Goal: Information Seeking & Learning: Find specific fact

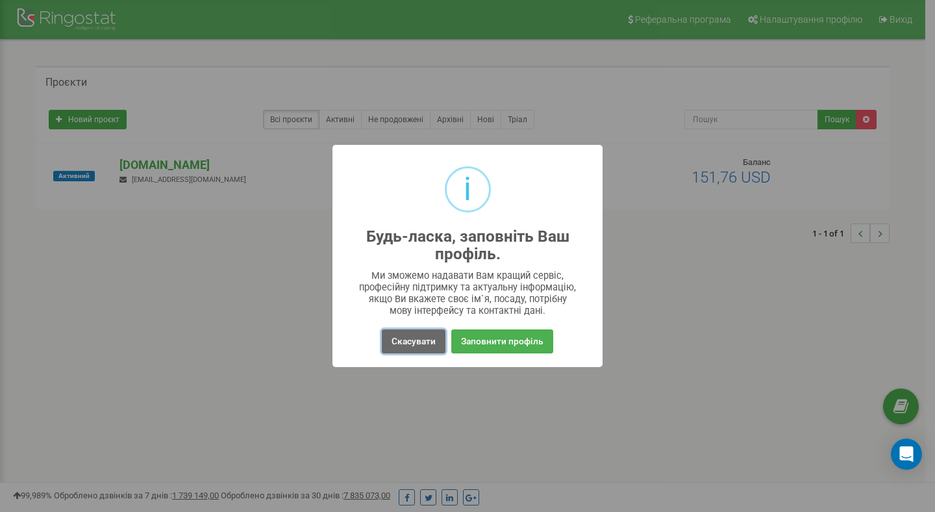
click at [425, 341] on button "Скасувати" at bounding box center [414, 341] width 64 height 24
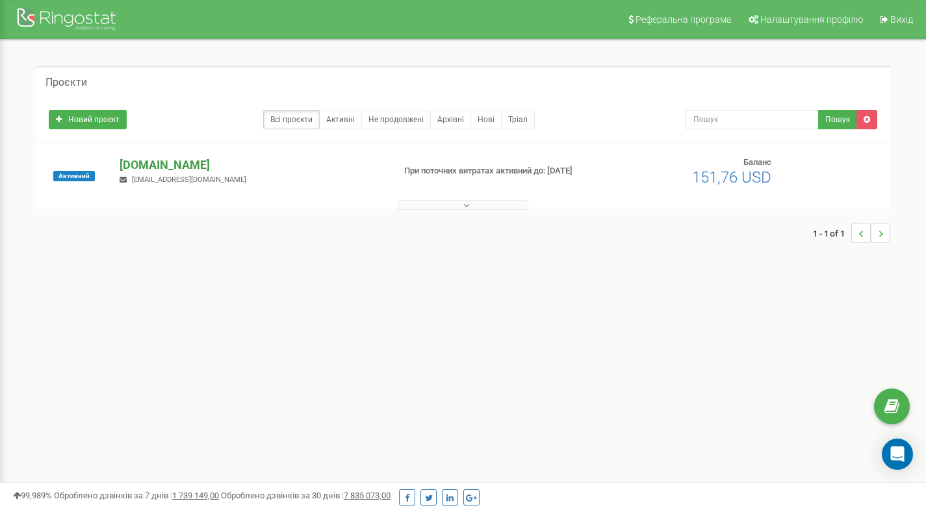
click at [173, 168] on p "[DOMAIN_NAME]" at bounding box center [251, 165] width 263 height 17
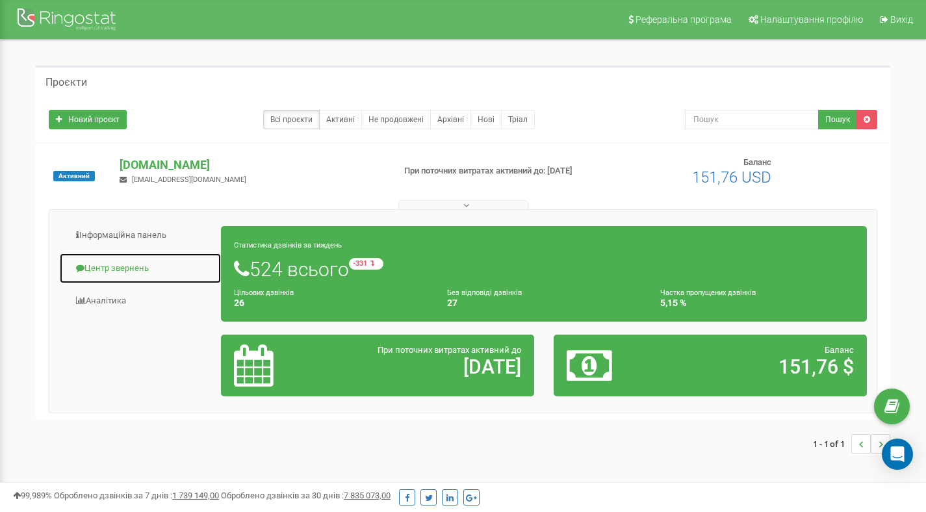
click at [124, 265] on link "Центр звернень" at bounding box center [140, 269] width 162 height 32
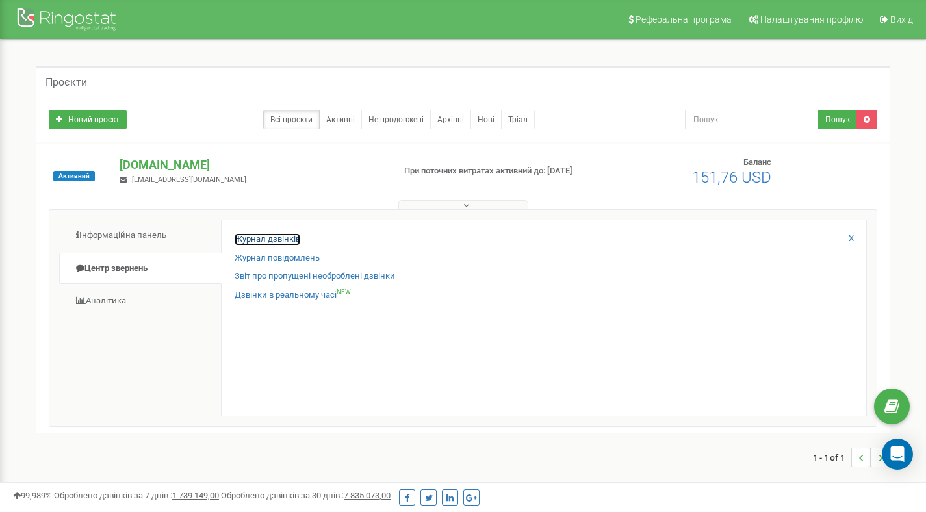
click at [285, 242] on link "Журнал дзвінків" at bounding box center [267, 239] width 66 height 12
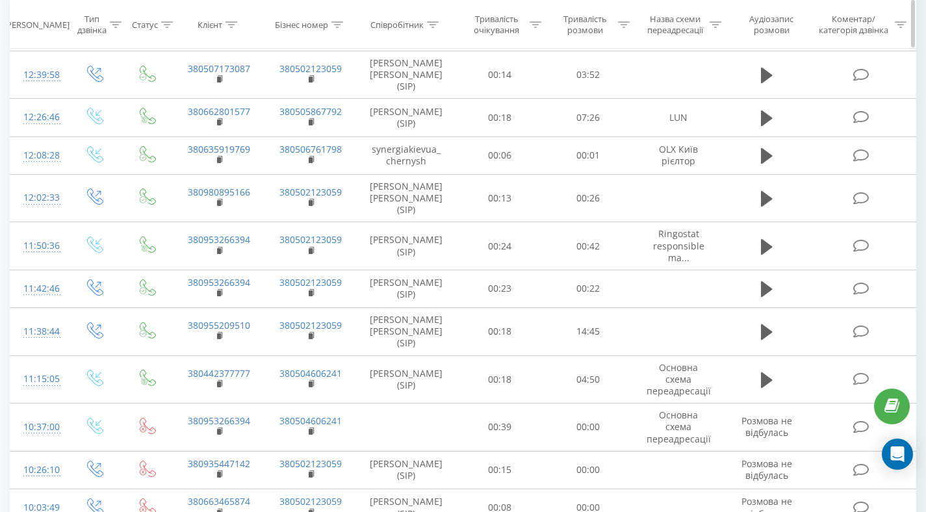
scroll to position [716, 0]
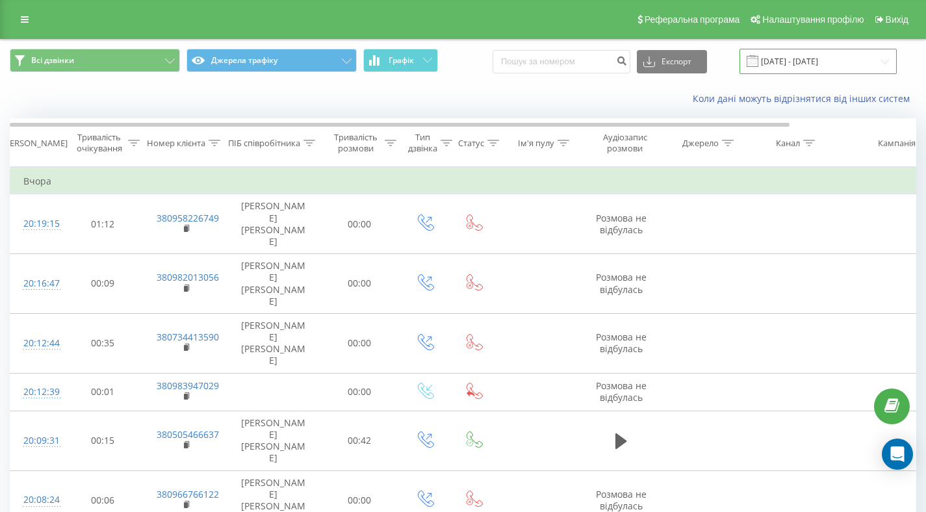
click at [794, 64] on input "[DATE] - [DATE]" at bounding box center [817, 61] width 157 height 25
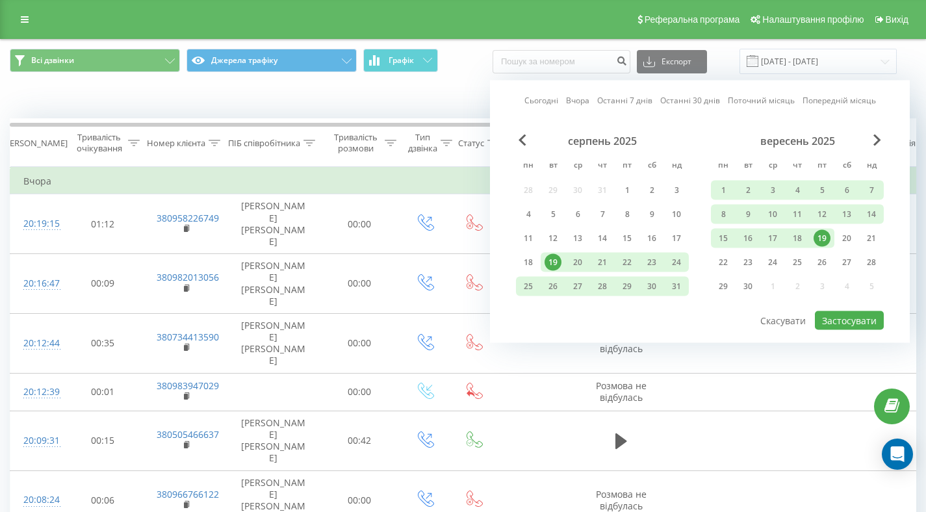
click at [822, 233] on div "19" at bounding box center [821, 238] width 17 height 17
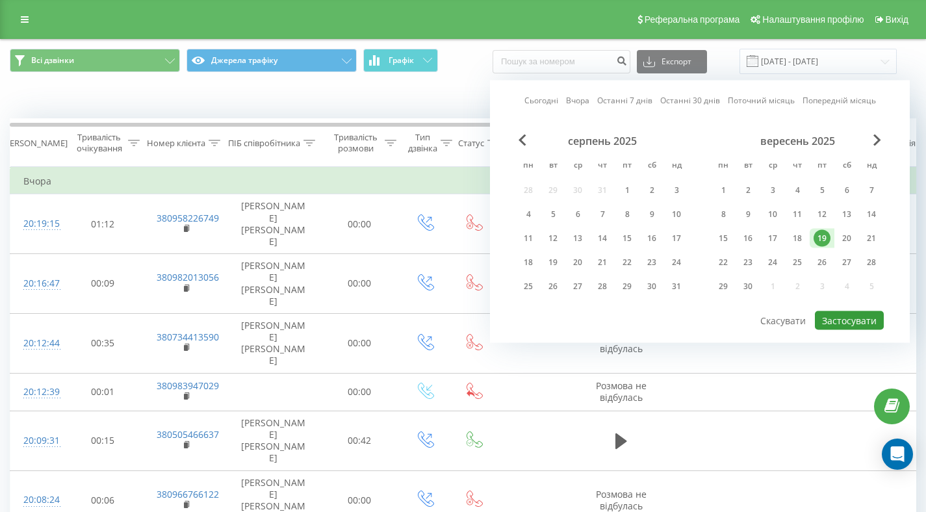
click at [831, 318] on button "Застосувати" at bounding box center [848, 320] width 69 height 19
type input "19.09.2025 - 19.09.2025"
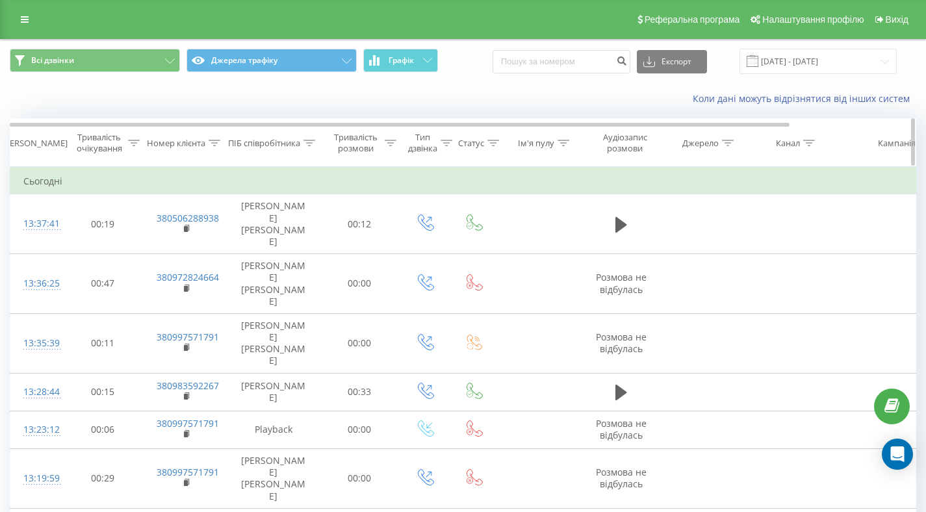
click at [125, 143] on div "Тривалість очікування" at bounding box center [106, 143] width 66 height 22
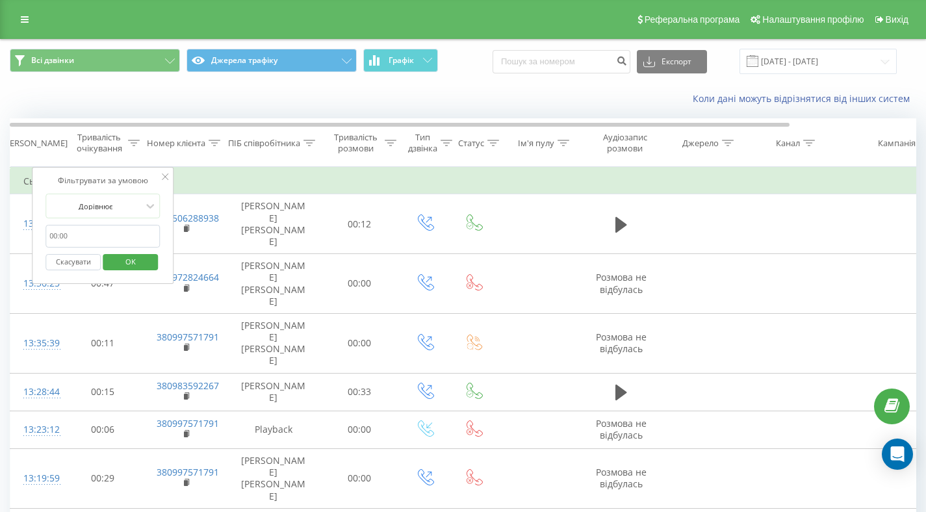
click at [103, 234] on input "text" at bounding box center [102, 236] width 114 height 23
click at [27, 20] on icon at bounding box center [25, 19] width 8 height 9
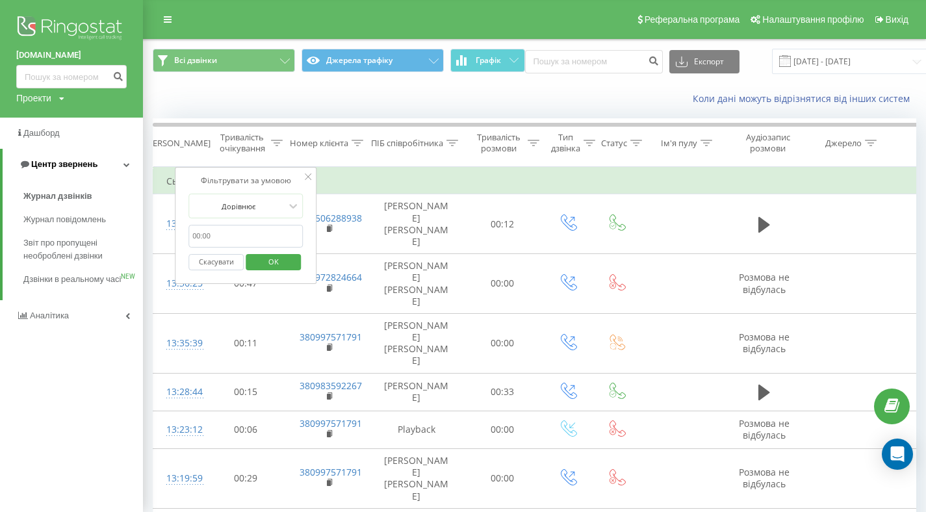
click at [67, 165] on span "Центр звернень" at bounding box center [64, 164] width 66 height 10
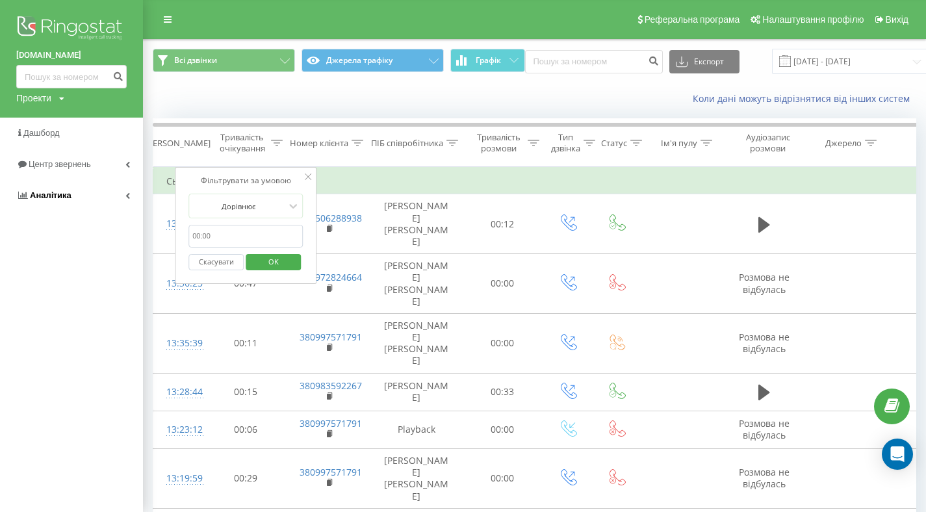
click at [124, 197] on link "Аналiтика" at bounding box center [71, 195] width 143 height 31
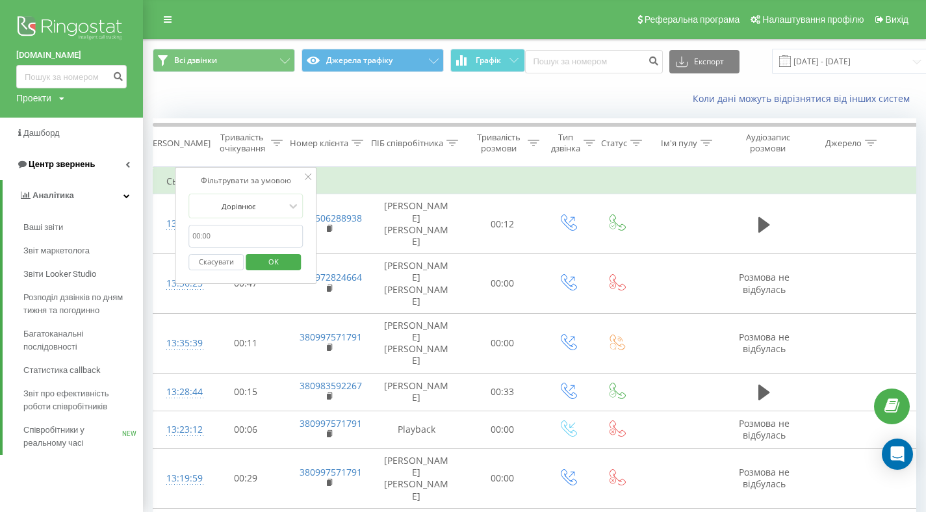
click at [129, 166] on icon at bounding box center [127, 164] width 5 height 6
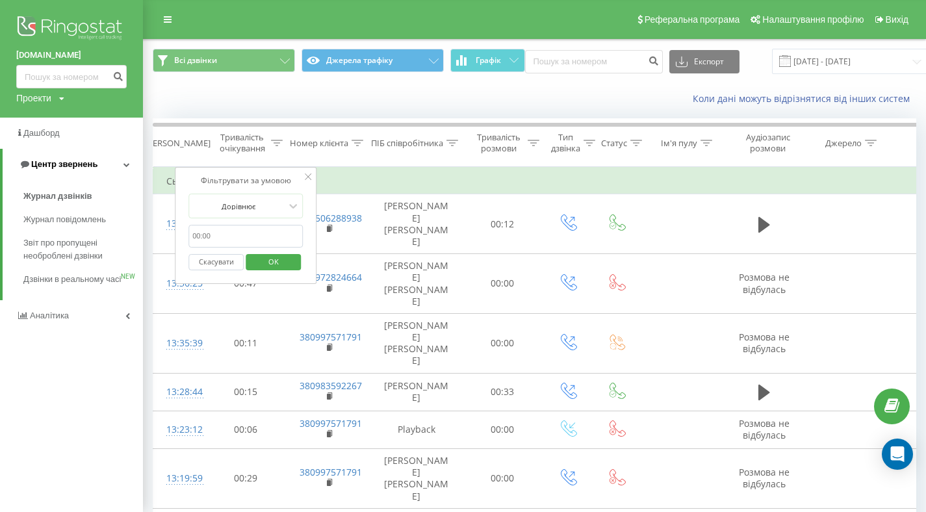
click at [129, 166] on icon at bounding box center [126, 164] width 6 height 6
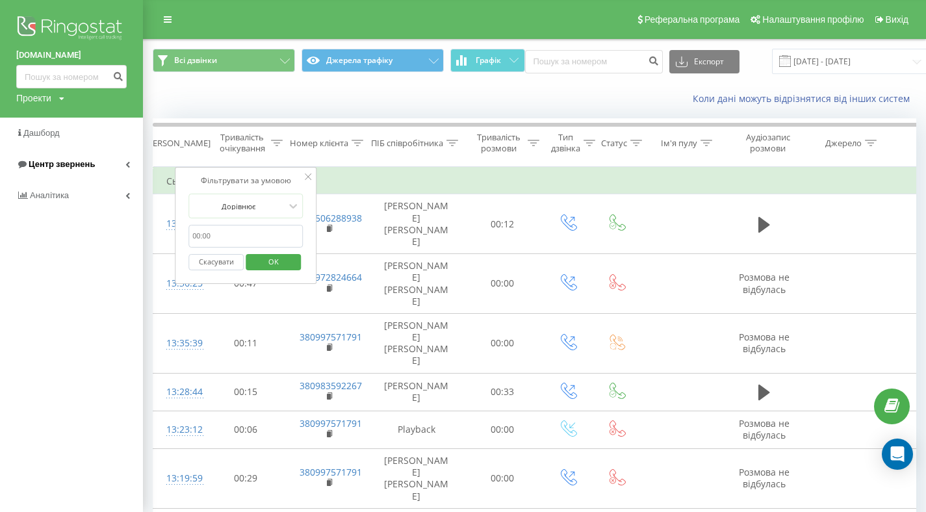
click at [129, 166] on icon at bounding box center [127, 164] width 5 height 6
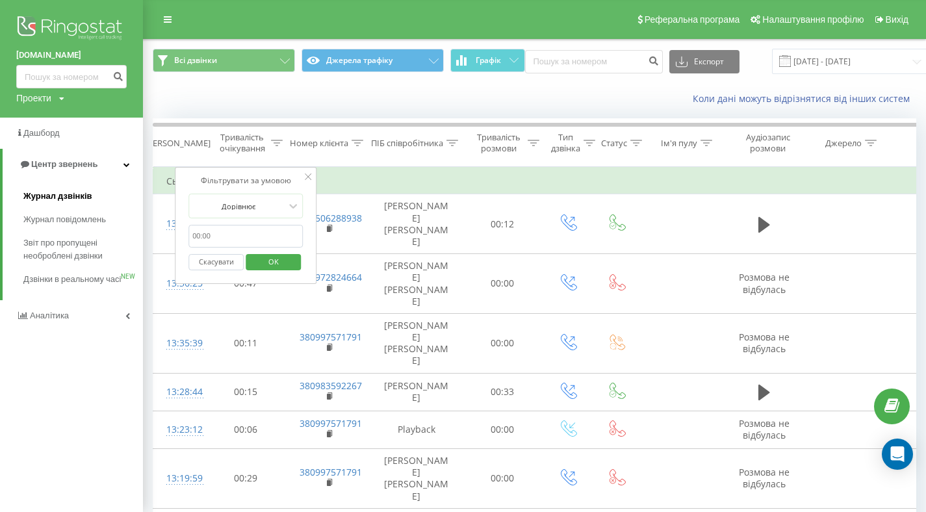
click at [74, 194] on span "Журнал дзвінків" at bounding box center [57, 196] width 69 height 13
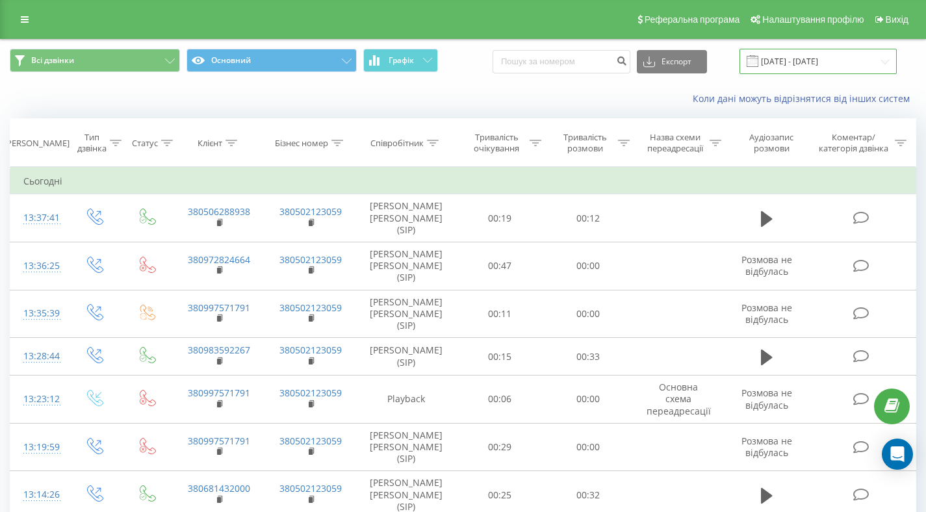
click at [776, 61] on input "[DATE] - [DATE]" at bounding box center [817, 61] width 157 height 25
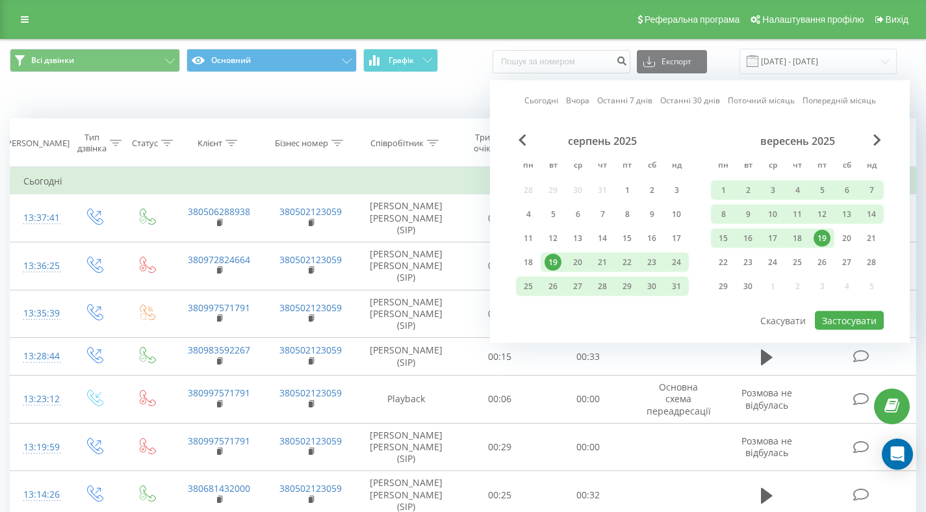
click at [824, 242] on div "19" at bounding box center [821, 238] width 17 height 17
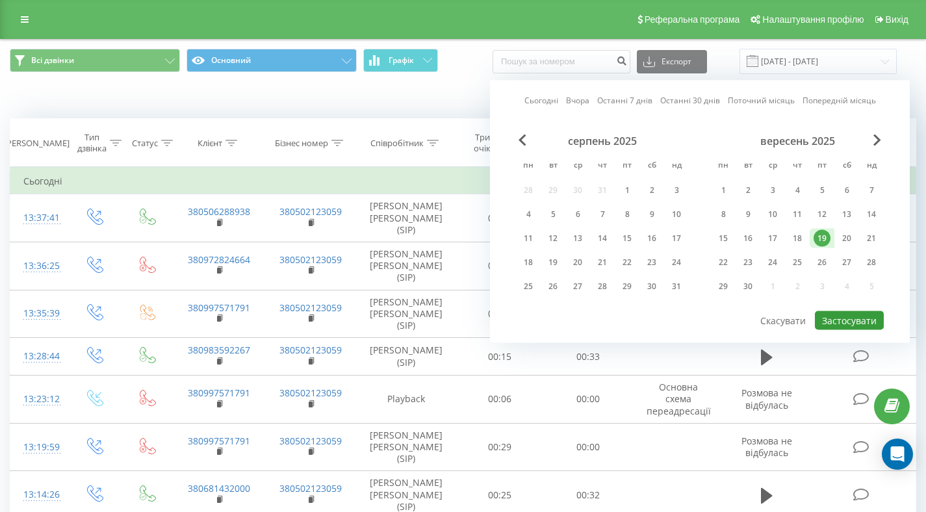
click at [837, 318] on button "Застосувати" at bounding box center [848, 320] width 69 height 19
type input "19.09.2025 - 19.09.2025"
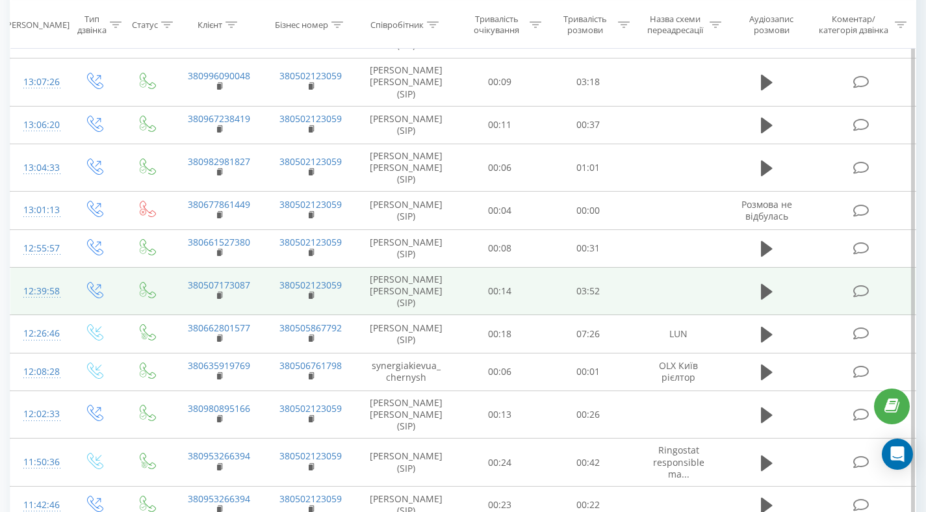
scroll to position [498, 0]
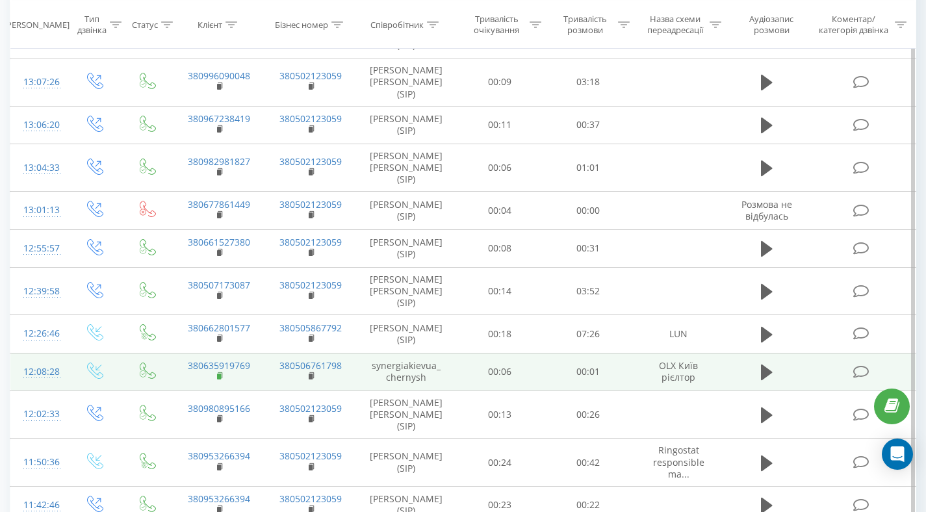
click at [218, 373] on rect at bounding box center [219, 376] width 4 height 6
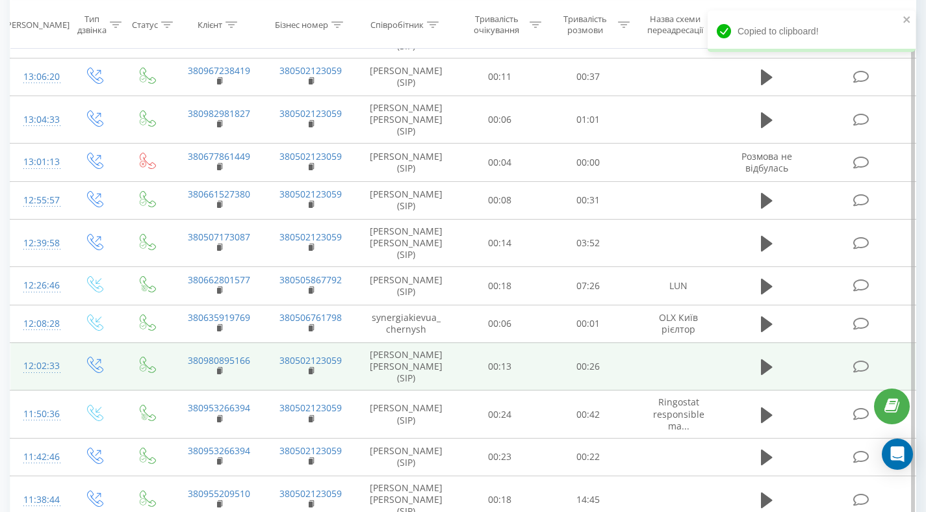
scroll to position [556, 0]
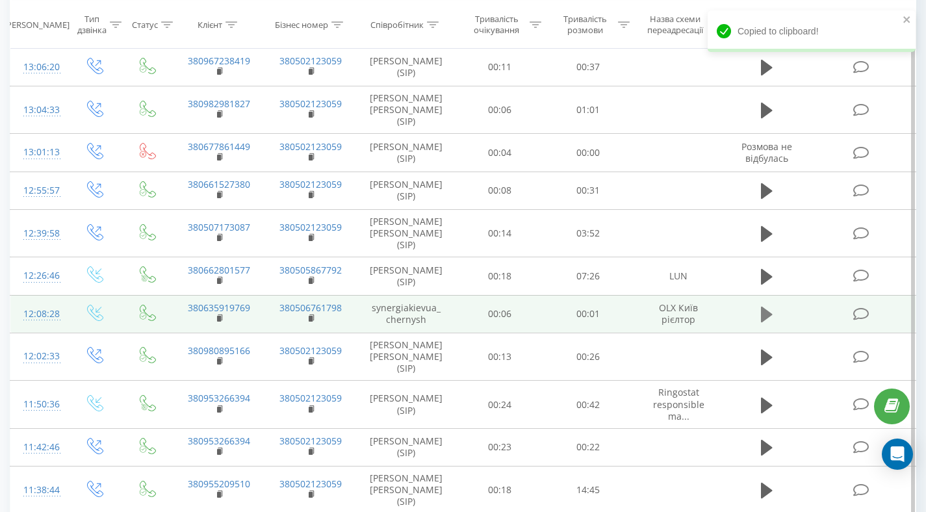
click at [767, 307] on icon at bounding box center [767, 315] width 12 height 16
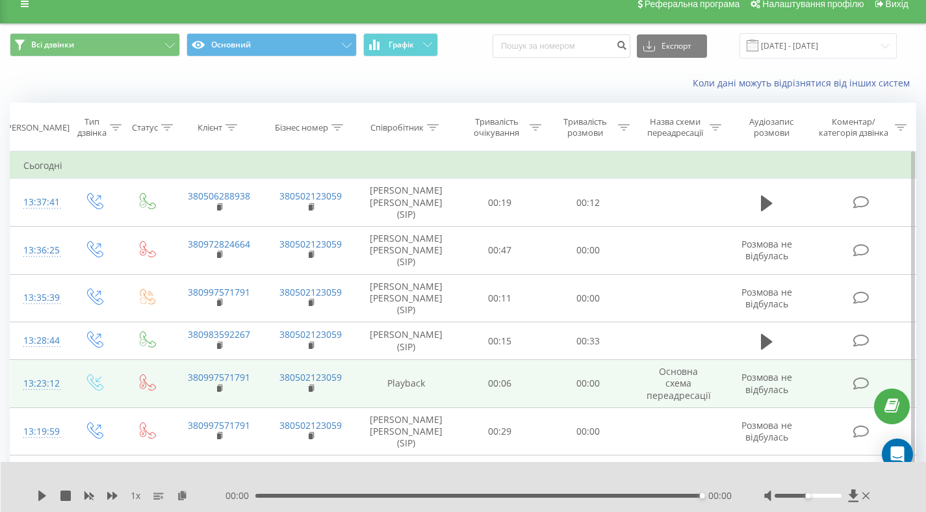
scroll to position [0, 0]
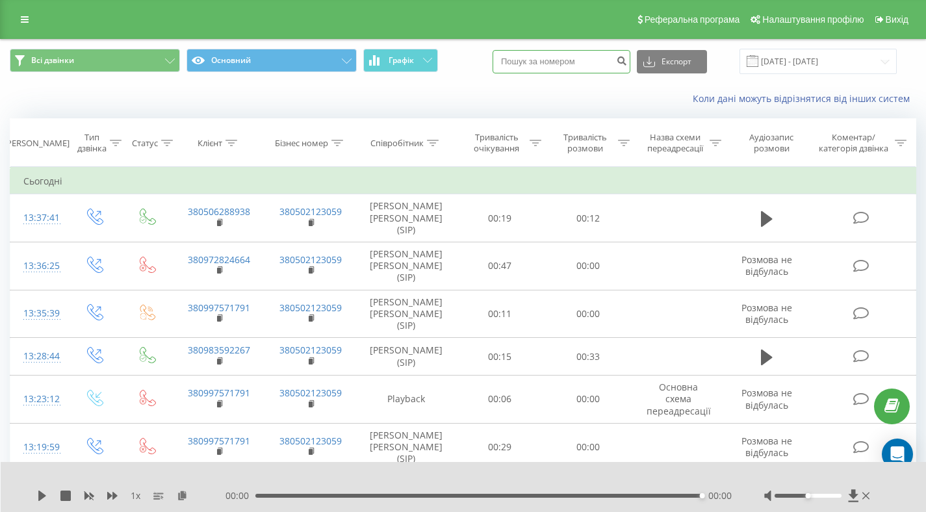
click at [574, 63] on input at bounding box center [561, 61] width 138 height 23
paste input "+380635919769"
type input "+380635919769"
click at [627, 60] on icon "submit" at bounding box center [621, 59] width 11 height 8
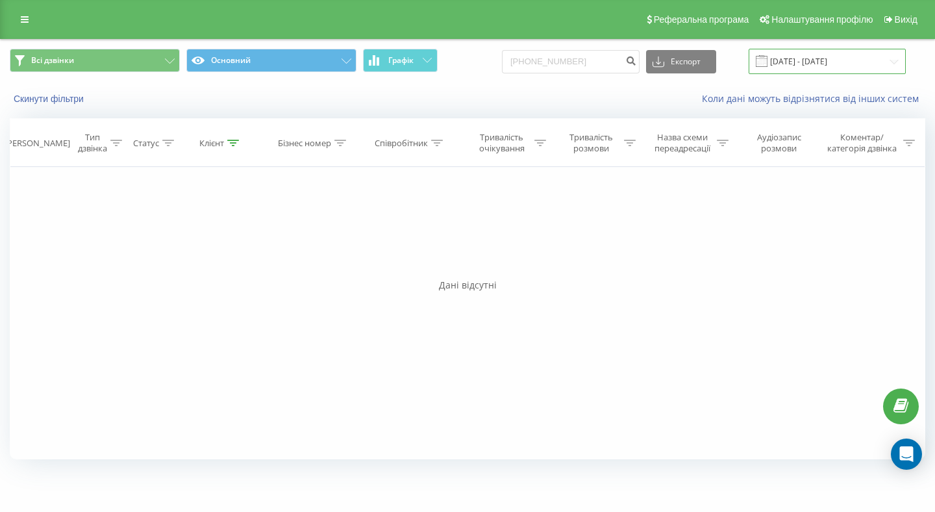
click at [786, 56] on input "19.06.2025 - 19.09.2025" at bounding box center [827, 61] width 157 height 25
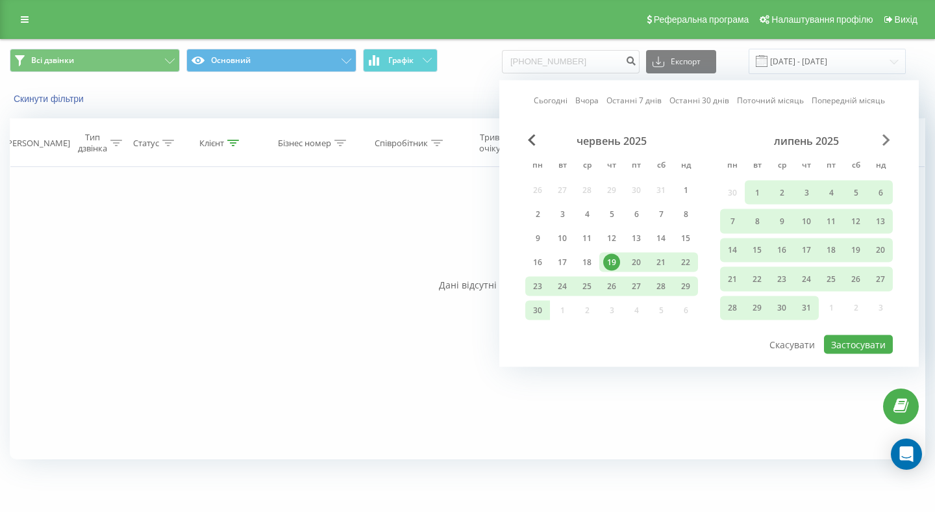
click at [885, 136] on span "Next Month" at bounding box center [887, 140] width 8 height 12
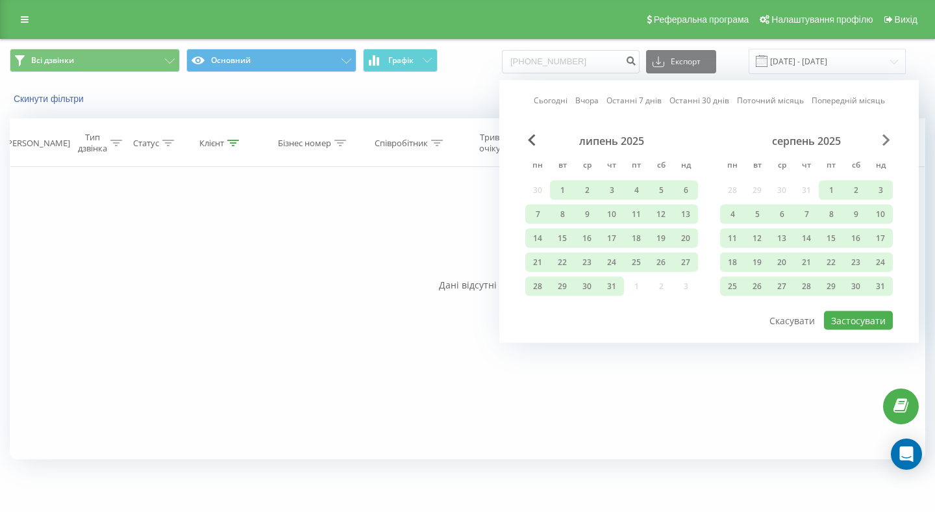
click at [883, 139] on span "Next Month" at bounding box center [887, 140] width 8 height 12
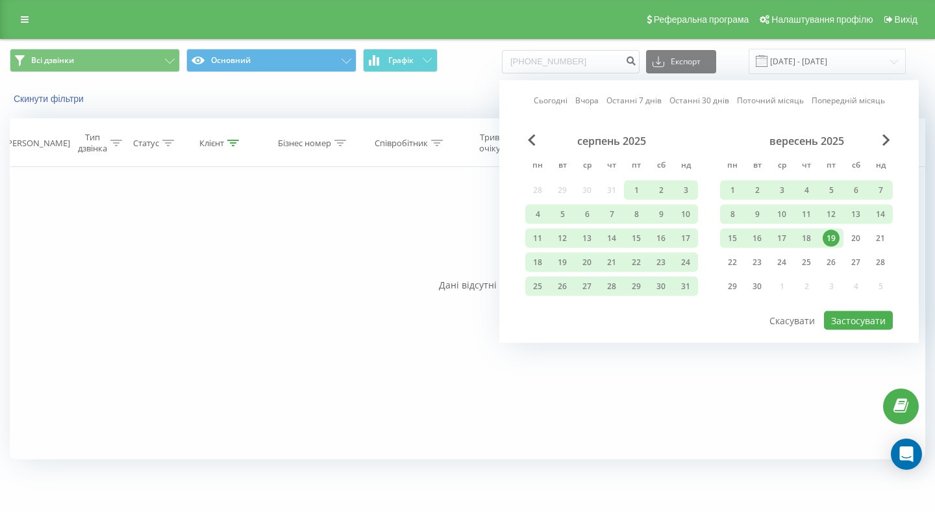
click at [831, 239] on div "19" at bounding box center [831, 238] width 17 height 17
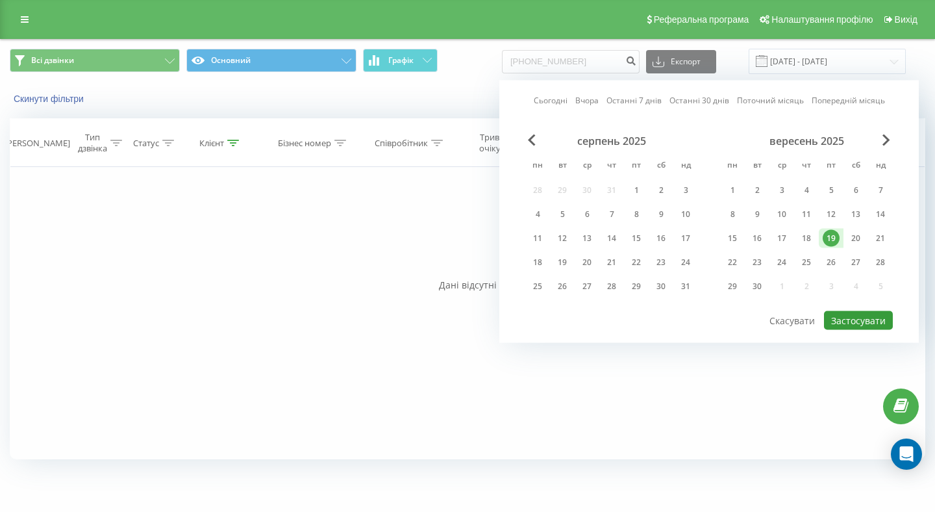
click at [843, 317] on button "Застосувати" at bounding box center [858, 320] width 69 height 19
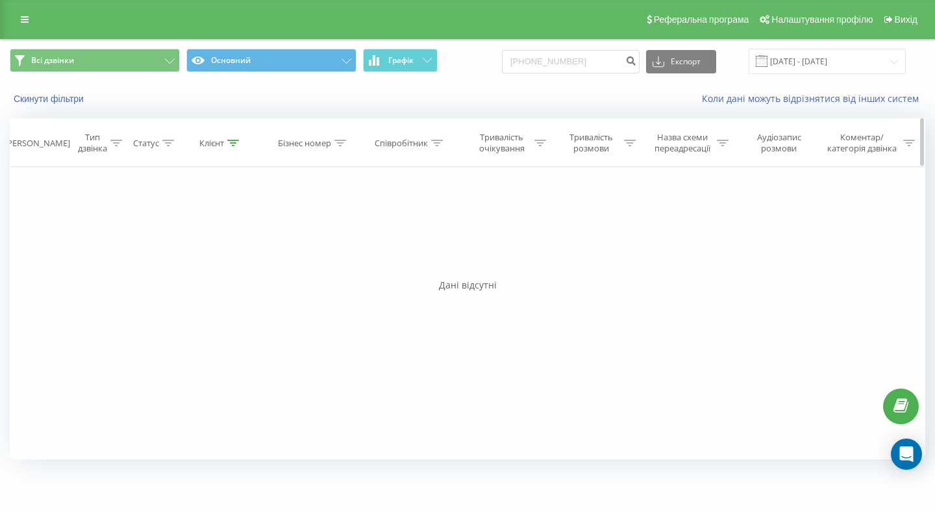
click at [234, 138] on div at bounding box center [233, 143] width 12 height 11
click at [120, 144] on icon at bounding box center [116, 143] width 12 height 6
click at [120, 234] on div "Введіть значення" at bounding box center [89, 237] width 92 height 10
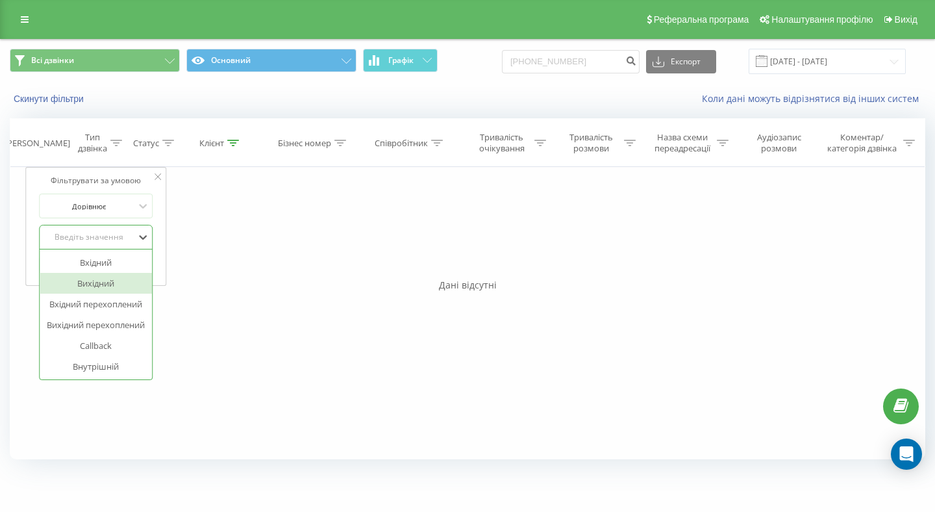
click at [94, 281] on div "Вихідний" at bounding box center [96, 283] width 113 height 21
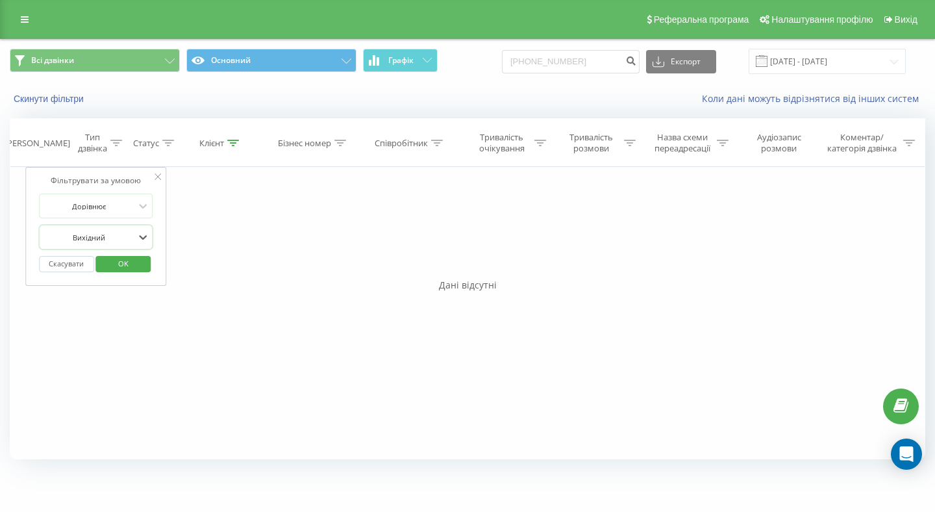
click at [123, 266] on span "OK" at bounding box center [123, 263] width 36 height 20
click at [111, 145] on icon at bounding box center [116, 143] width 12 height 6
click at [789, 68] on input "19.09.2025 - 19.09.2025" at bounding box center [827, 61] width 157 height 25
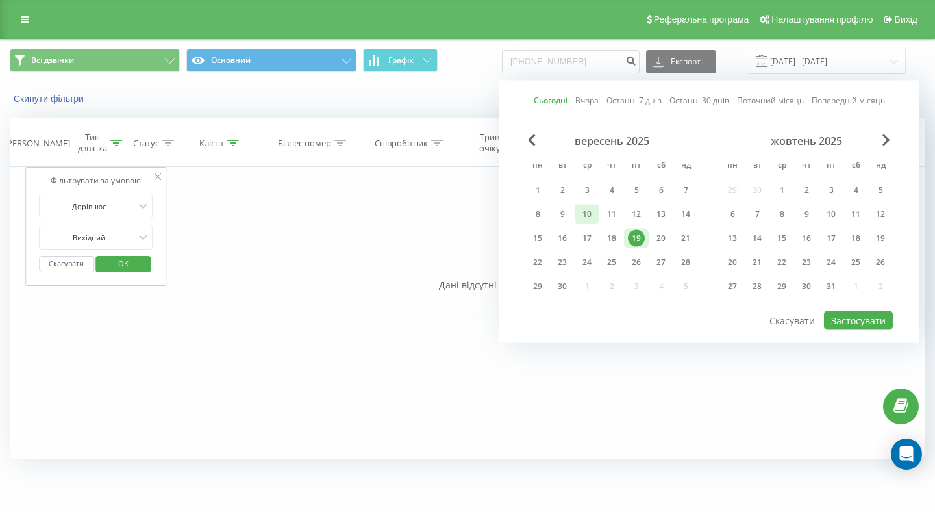
click at [594, 214] on div "10" at bounding box center [587, 214] width 17 height 17
click at [843, 323] on button "Застосувати" at bounding box center [858, 320] width 69 height 19
type input "10.09.2025 - 10.09.2025"
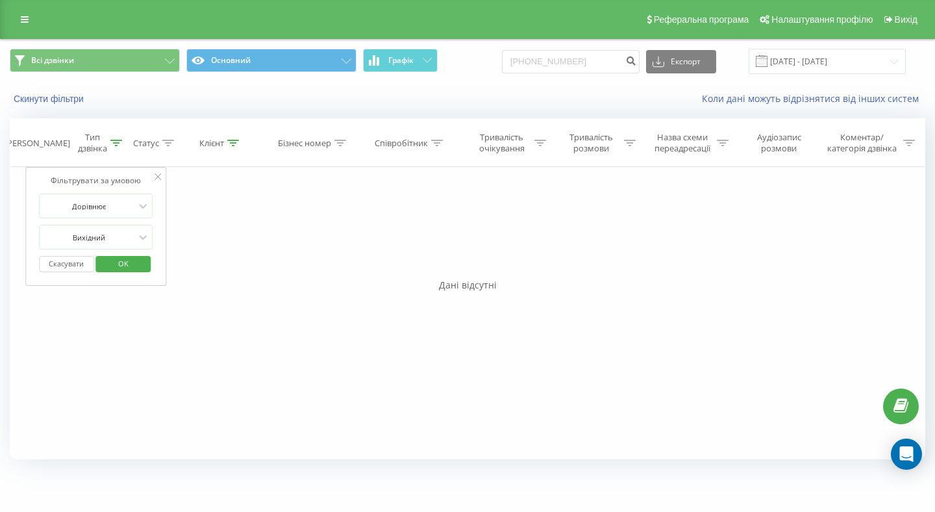
click at [27, 5] on div "Реферальна програма Налаштування профілю Вихід" at bounding box center [467, 19] width 935 height 39
click at [29, 17] on link at bounding box center [24, 19] width 23 height 18
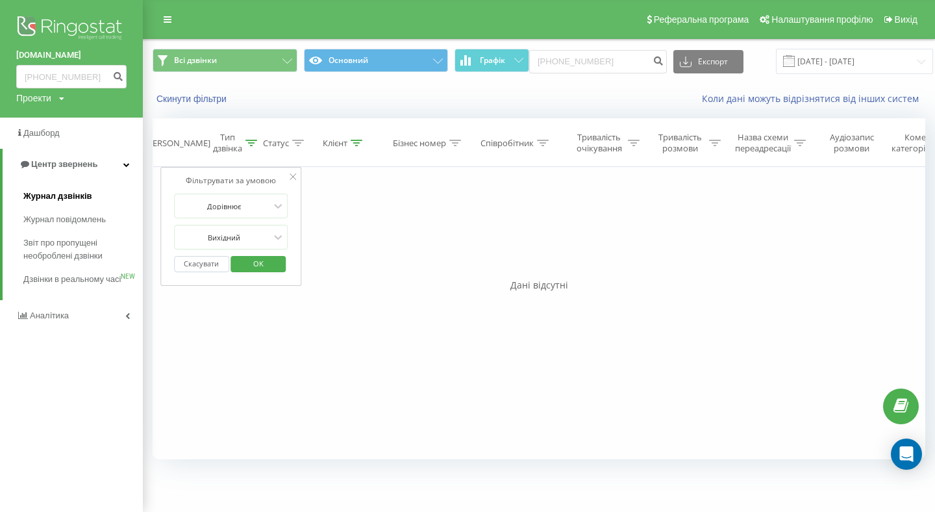
click at [69, 199] on span "Журнал дзвінків" at bounding box center [57, 196] width 69 height 13
click at [67, 190] on span "Журнал дзвінків" at bounding box center [57, 196] width 69 height 13
click at [252, 266] on span "OK" at bounding box center [258, 263] width 36 height 20
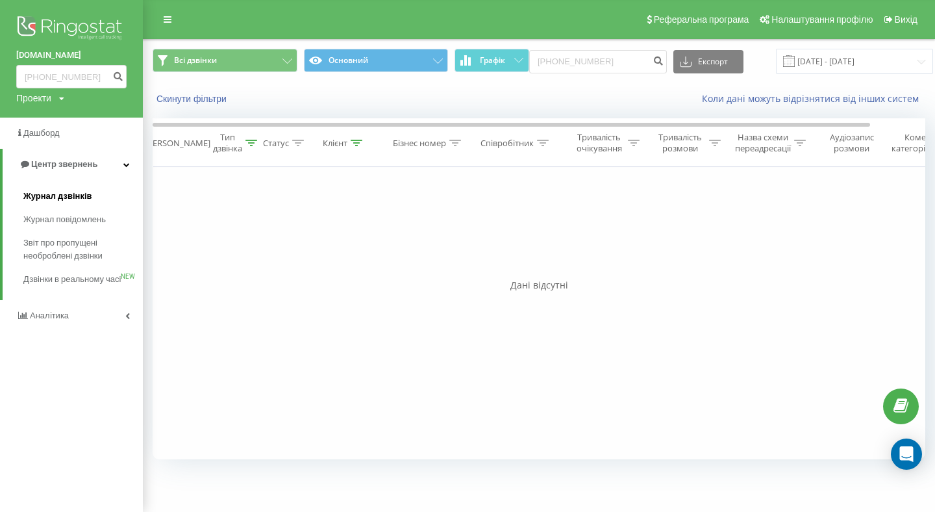
click at [72, 196] on span "Журнал дзвінків" at bounding box center [57, 196] width 69 height 13
click at [353, 221] on div "Фільтрувати за умовою Дорівнює Вихідний Скасувати OK Фільтрувати за умовою Дорі…" at bounding box center [539, 313] width 773 height 292
click at [251, 138] on div at bounding box center [252, 143] width 12 height 11
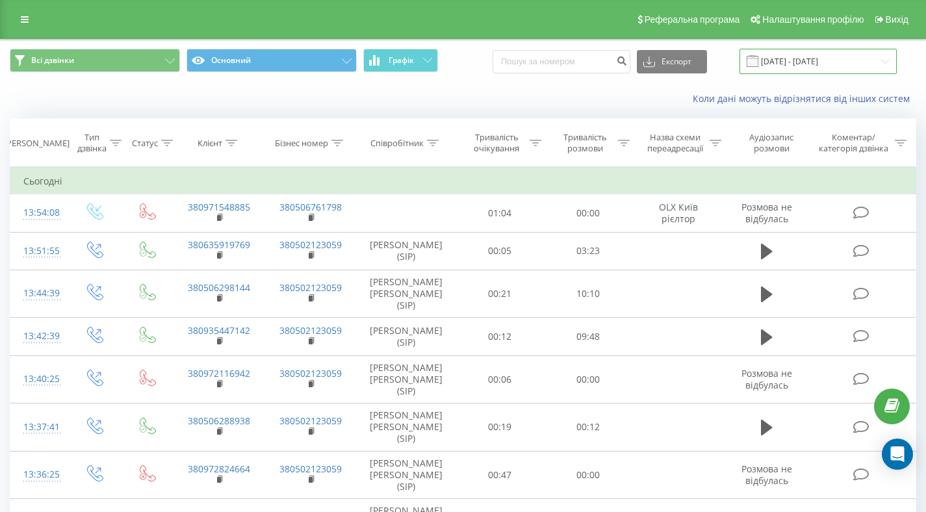
click at [824, 66] on input "[DATE] - [DATE]" at bounding box center [817, 61] width 157 height 25
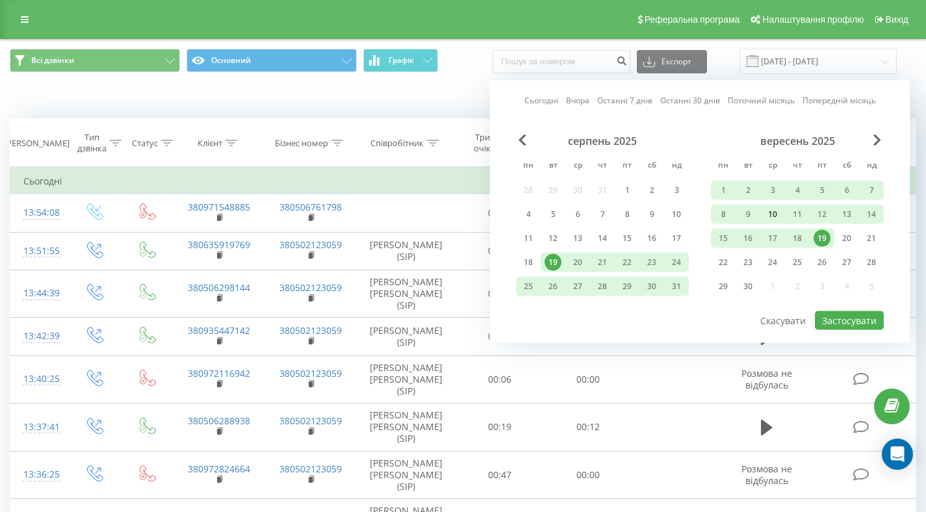
click at [771, 212] on div "10" at bounding box center [772, 214] width 17 height 17
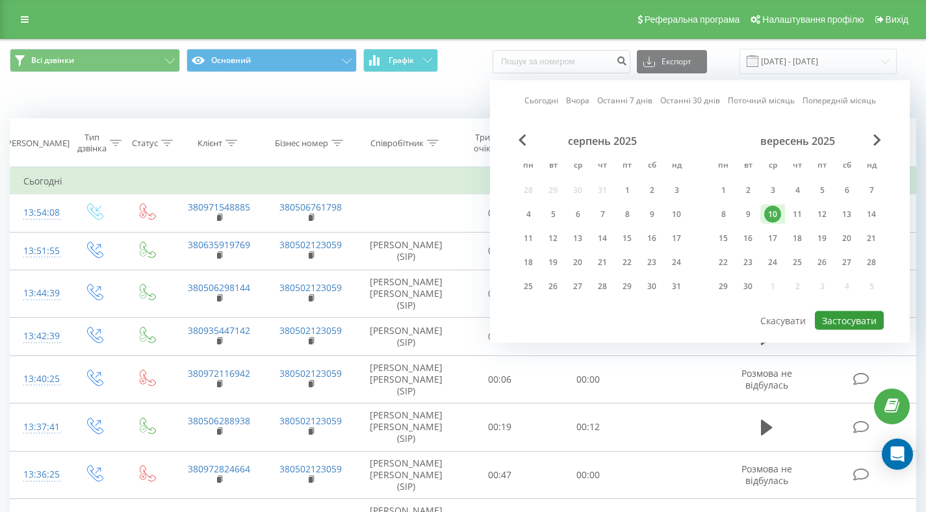
click at [843, 320] on button "Застосувати" at bounding box center [848, 320] width 69 height 19
type input "[DATE] - [DATE]"
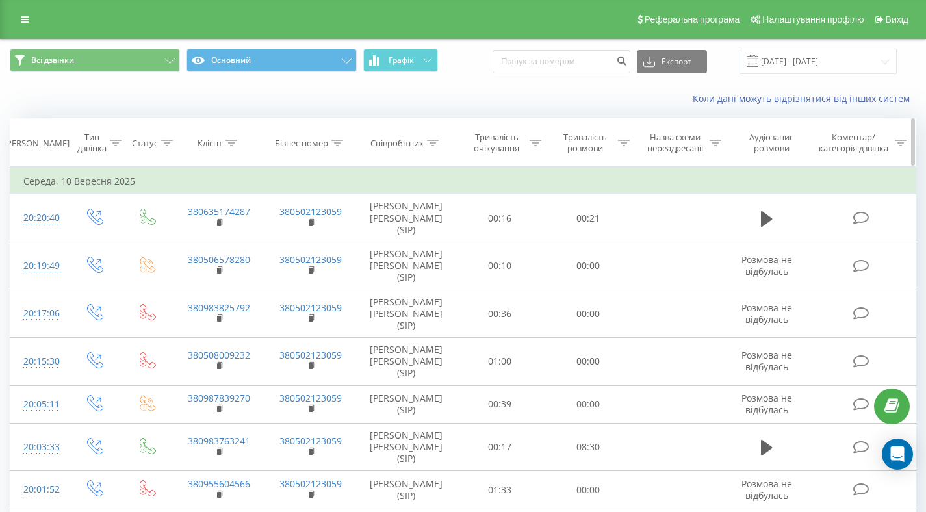
click at [121, 139] on div at bounding box center [116, 143] width 12 height 11
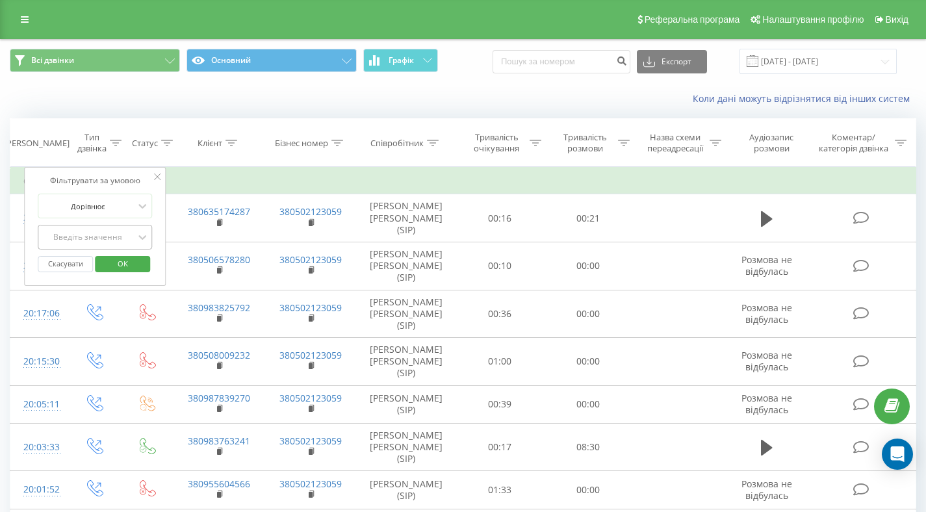
click at [118, 234] on div "Введіть значення" at bounding box center [88, 237] width 92 height 10
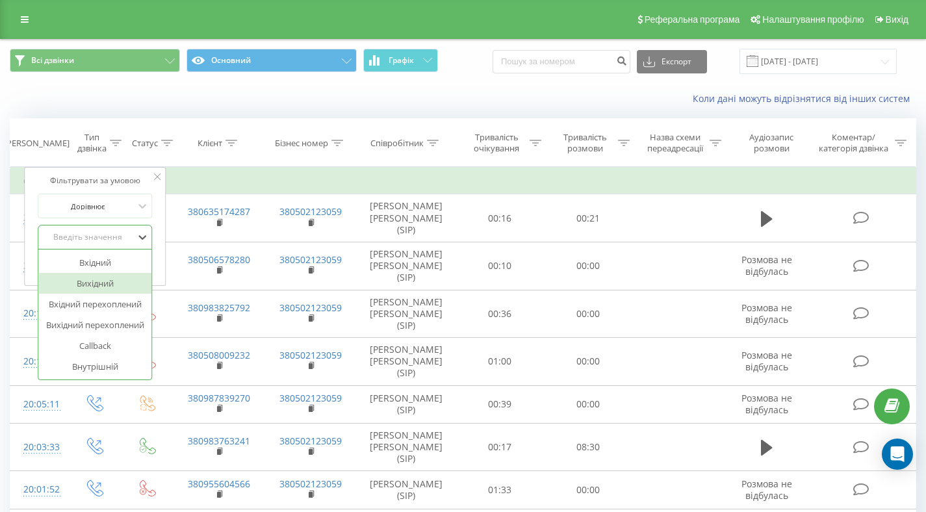
click at [94, 283] on div "Вихідний" at bounding box center [94, 283] width 113 height 21
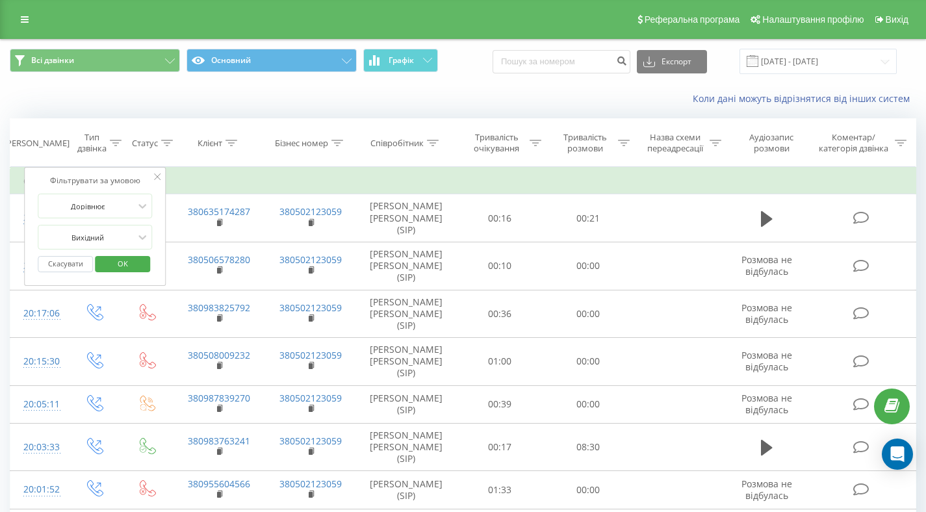
click at [93, 283] on div "Фільтрувати за умовою Дорівнює Вихідний Скасувати OK" at bounding box center [95, 226] width 142 height 119
click at [120, 230] on div "Вихідний" at bounding box center [87, 236] width 95 height 19
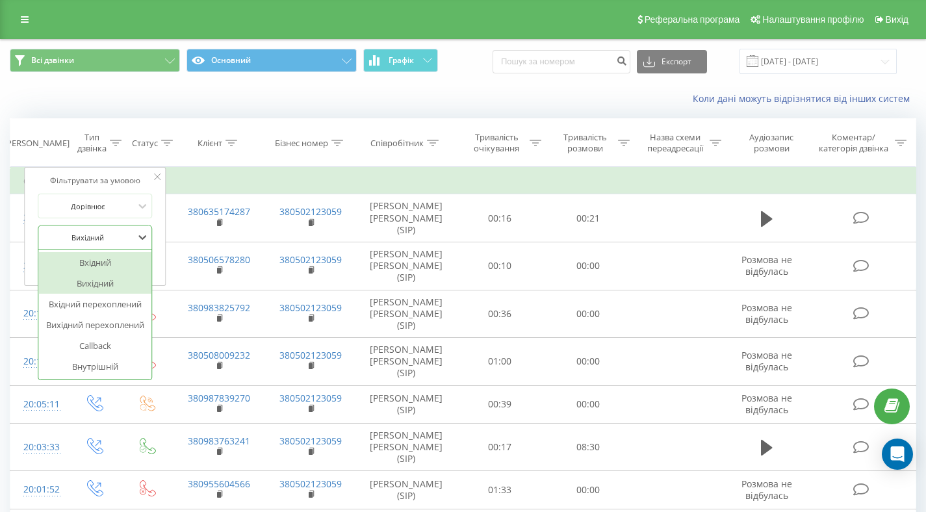
click at [100, 262] on div "Вхідний" at bounding box center [94, 262] width 113 height 21
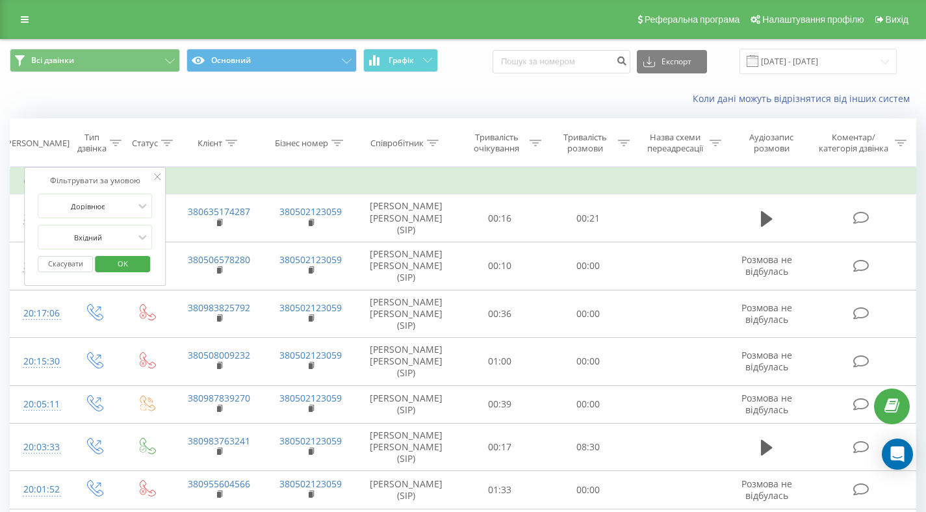
click at [132, 262] on span "OK" at bounding box center [123, 263] width 36 height 20
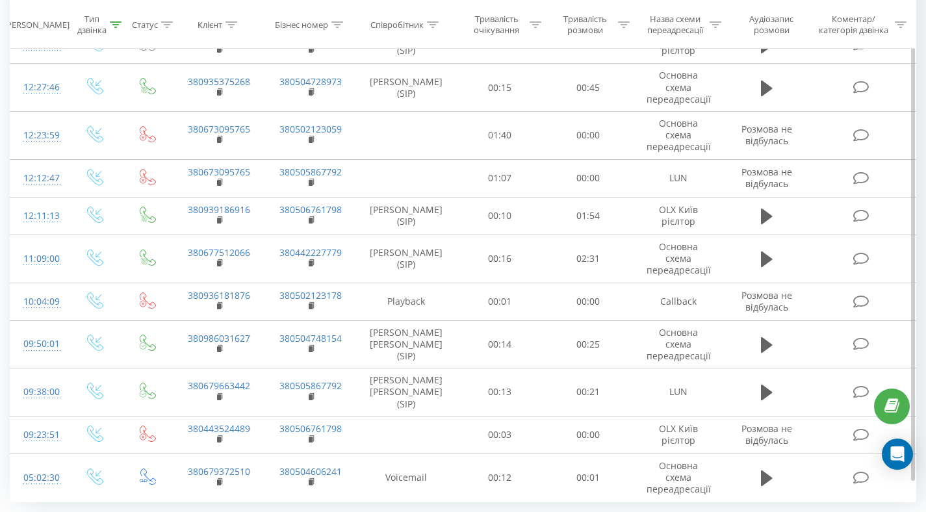
scroll to position [645, 0]
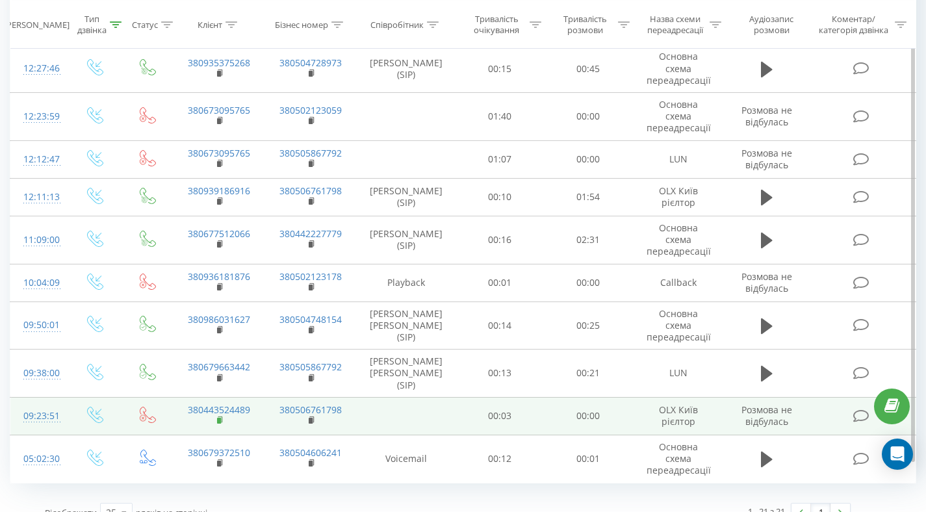
click at [218, 418] on rect at bounding box center [219, 421] width 4 height 6
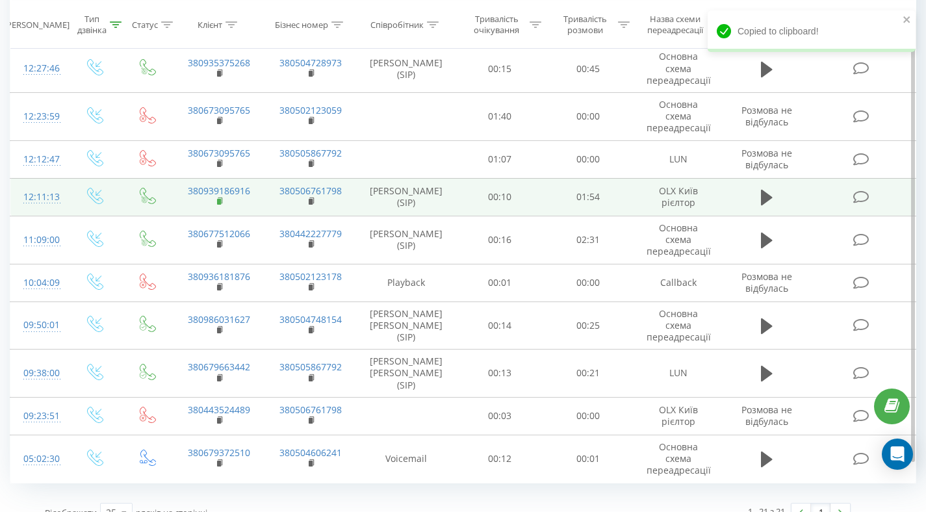
click at [220, 199] on rect at bounding box center [219, 202] width 4 height 6
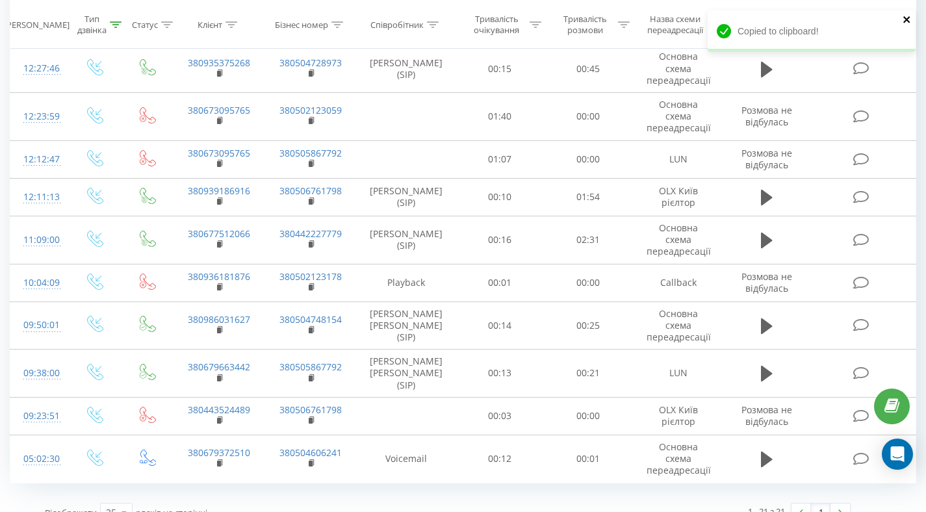
click at [905, 19] on icon "close" at bounding box center [906, 19] width 6 height 6
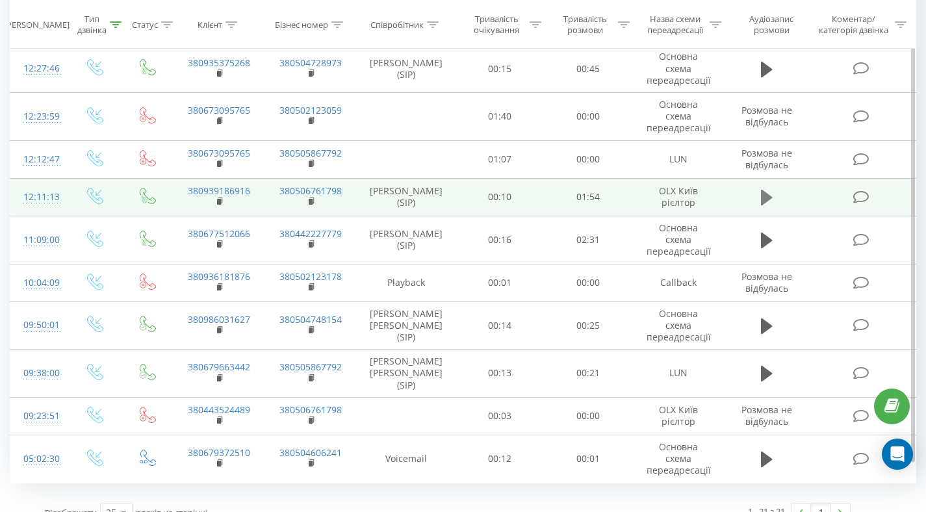
click at [766, 190] on icon at bounding box center [767, 198] width 12 height 16
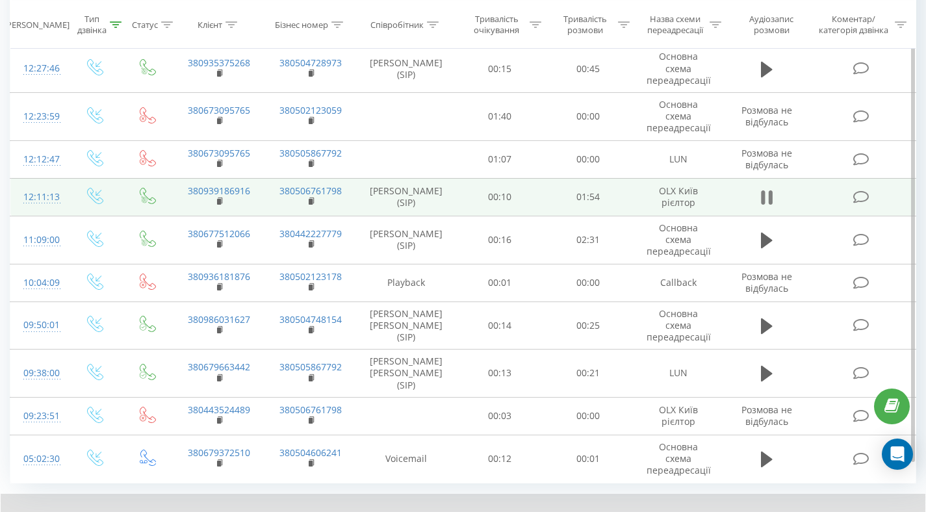
click at [775, 188] on button at bounding box center [766, 197] width 19 height 19
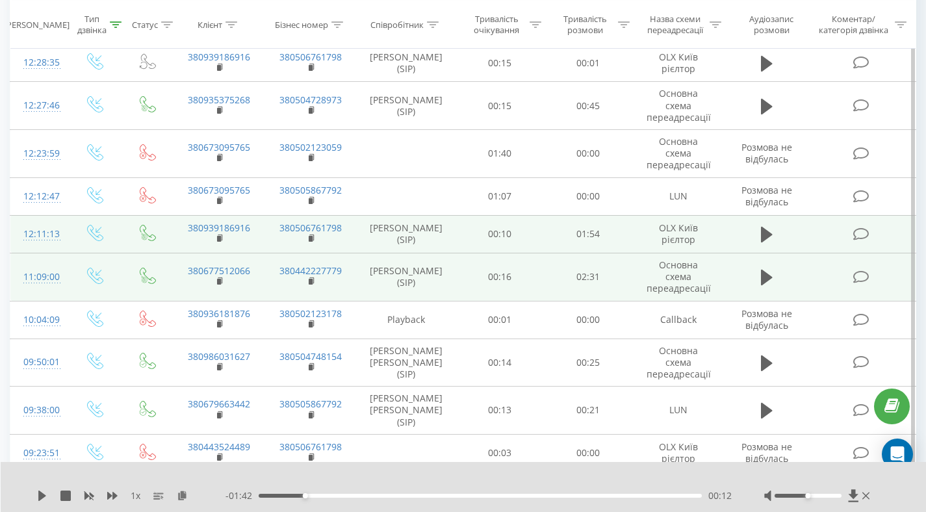
scroll to position [603, 0]
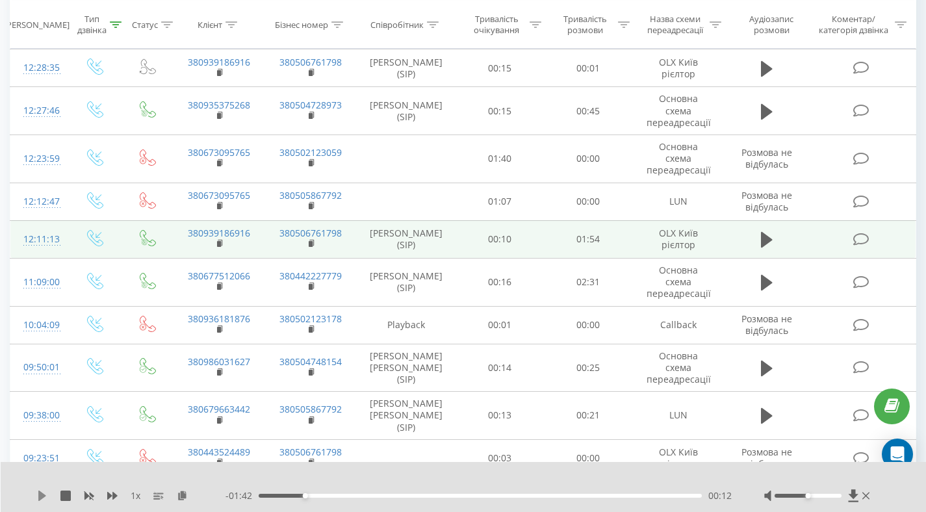
click at [41, 492] on icon at bounding box center [42, 495] width 10 height 10
click at [463, 497] on div "00:12" at bounding box center [480, 496] width 443 height 4
click at [764, 234] on icon at bounding box center [763, 240] width 4 height 14
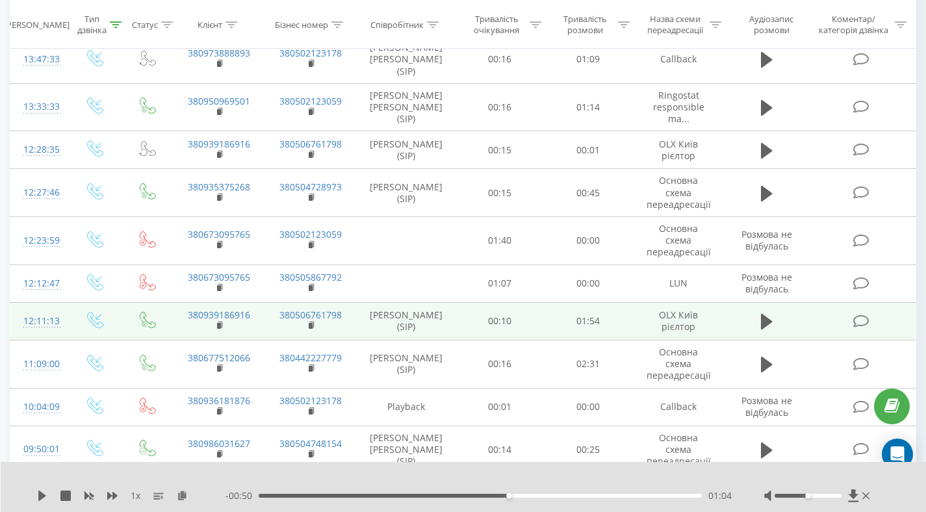
scroll to position [512, 0]
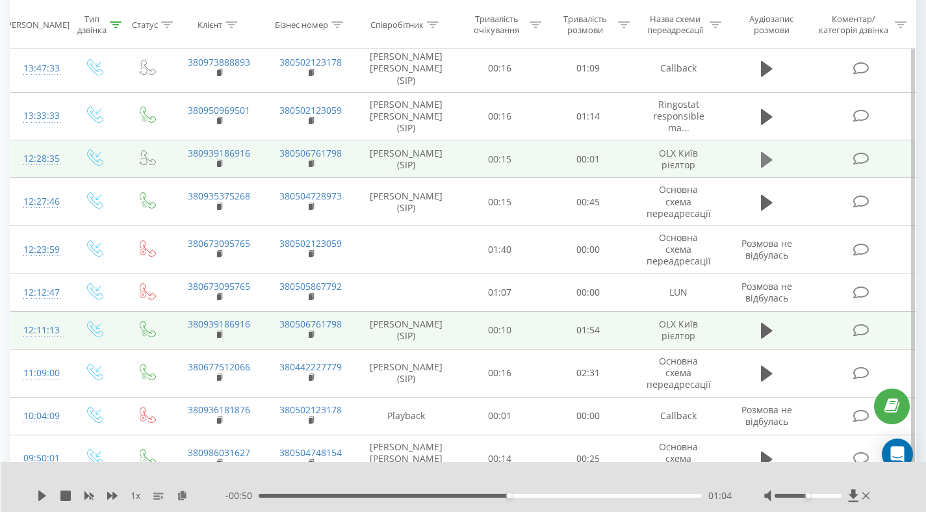
click at [763, 152] on icon at bounding box center [767, 160] width 12 height 16
click at [220, 161] on rect at bounding box center [219, 164] width 4 height 6
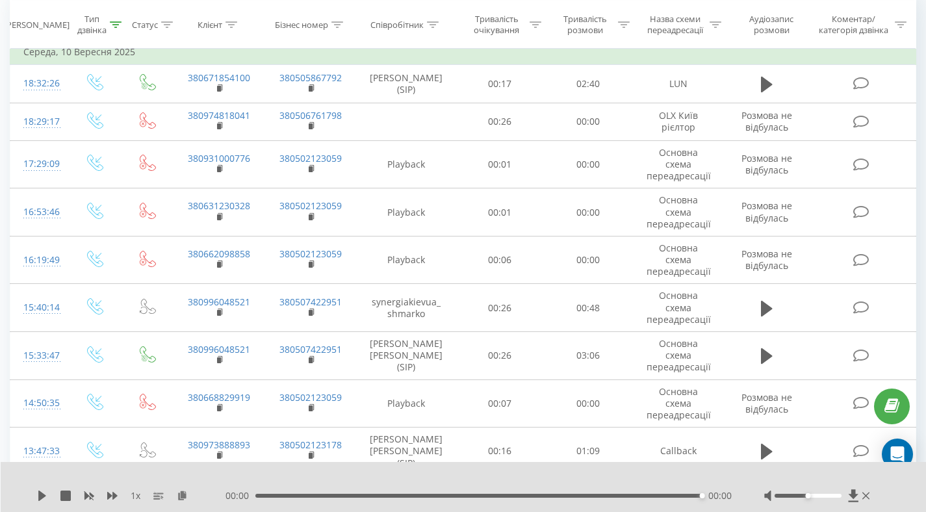
scroll to position [129, 0]
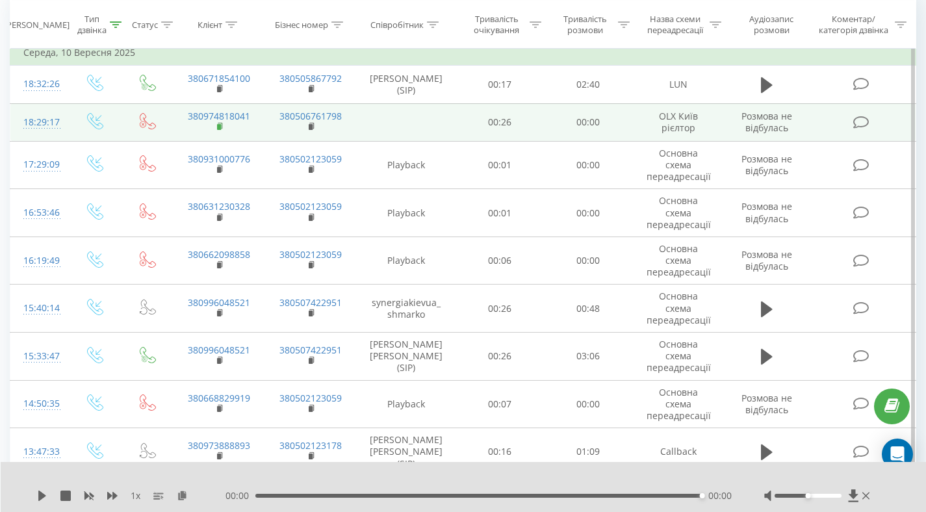
click at [222, 123] on icon at bounding box center [220, 126] width 7 height 9
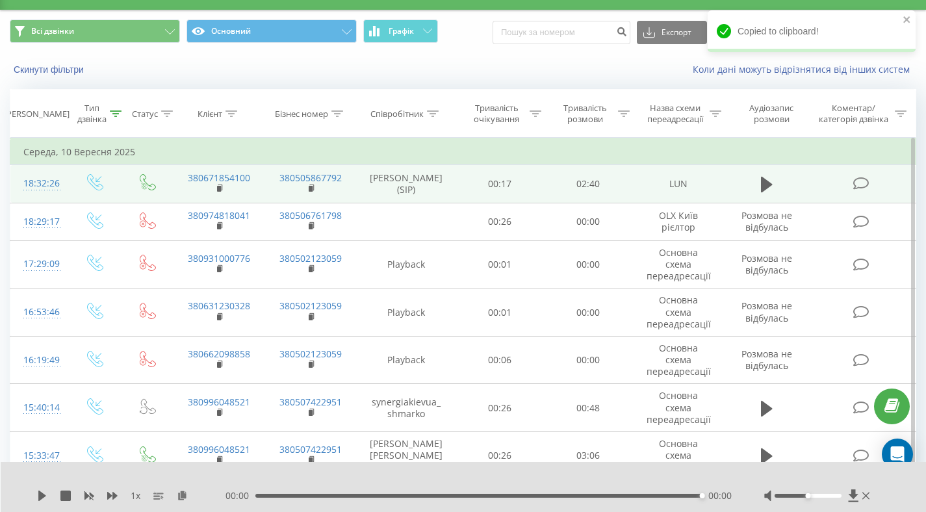
scroll to position [0, 0]
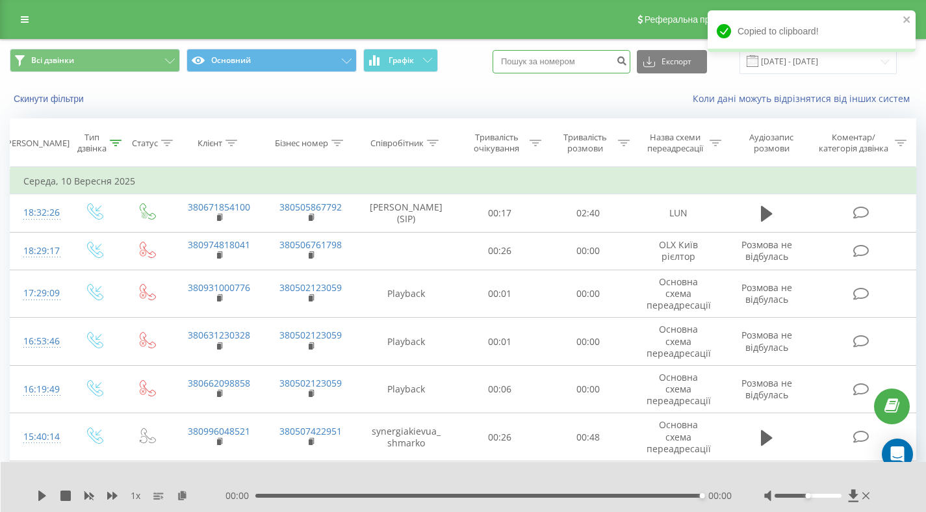
click at [564, 52] on input at bounding box center [561, 61] width 138 height 23
paste input "380974818041"
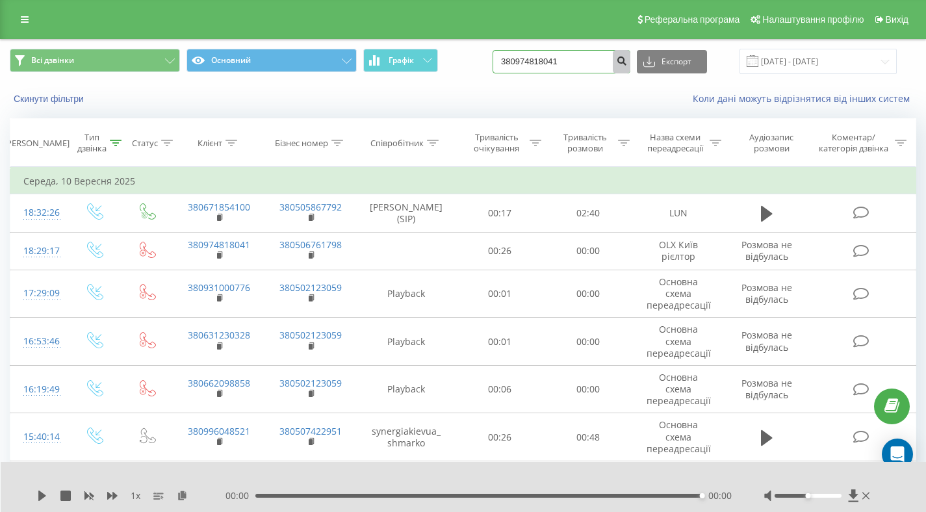
type input "380974818041"
click at [630, 66] on button "submit" at bounding box center [621, 61] width 18 height 23
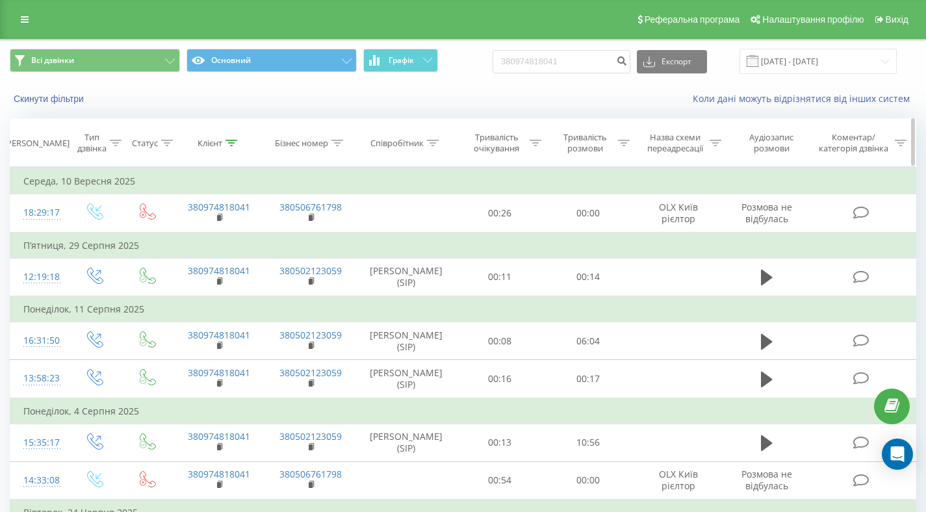
click at [114, 143] on icon at bounding box center [116, 143] width 12 height 6
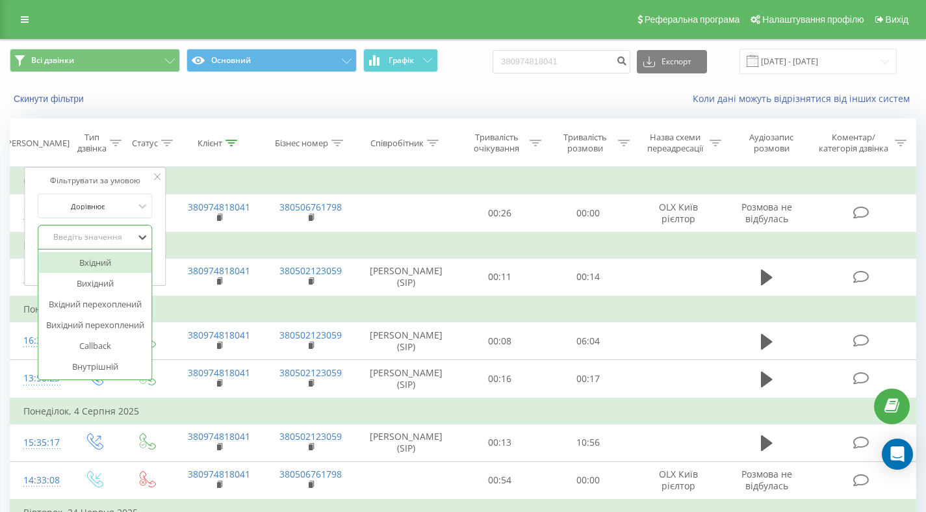
click at [113, 244] on div "Введіть значення" at bounding box center [87, 236] width 95 height 19
click at [100, 270] on div "Вхідний" at bounding box center [94, 262] width 113 height 21
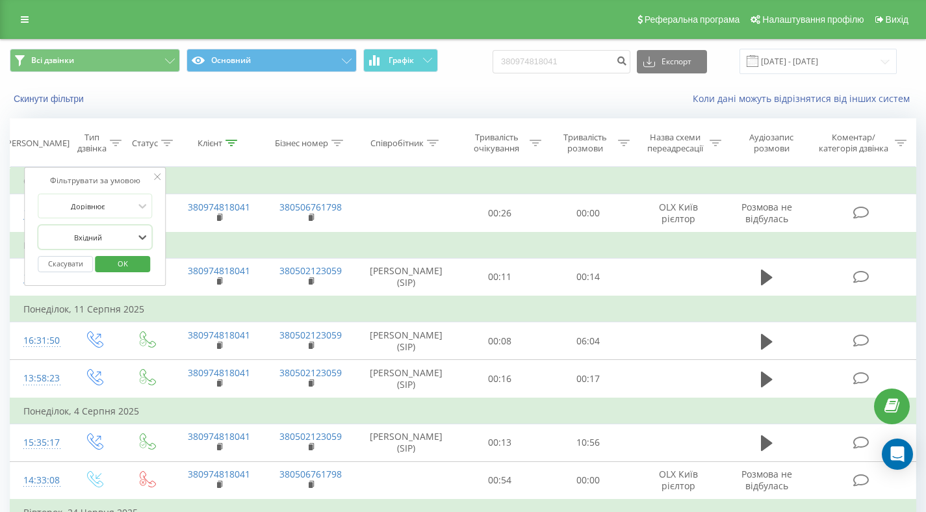
click at [133, 265] on span "OK" at bounding box center [123, 263] width 36 height 20
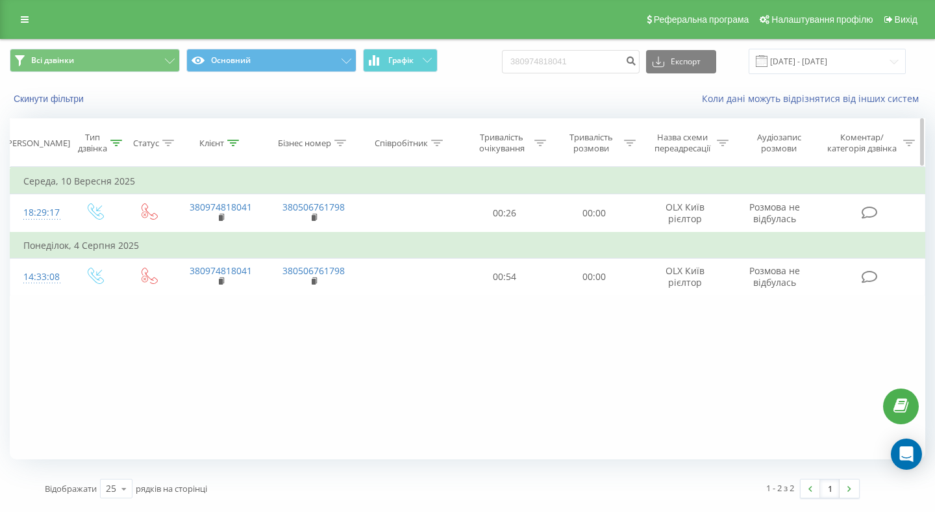
click at [119, 144] on icon at bounding box center [116, 143] width 12 height 6
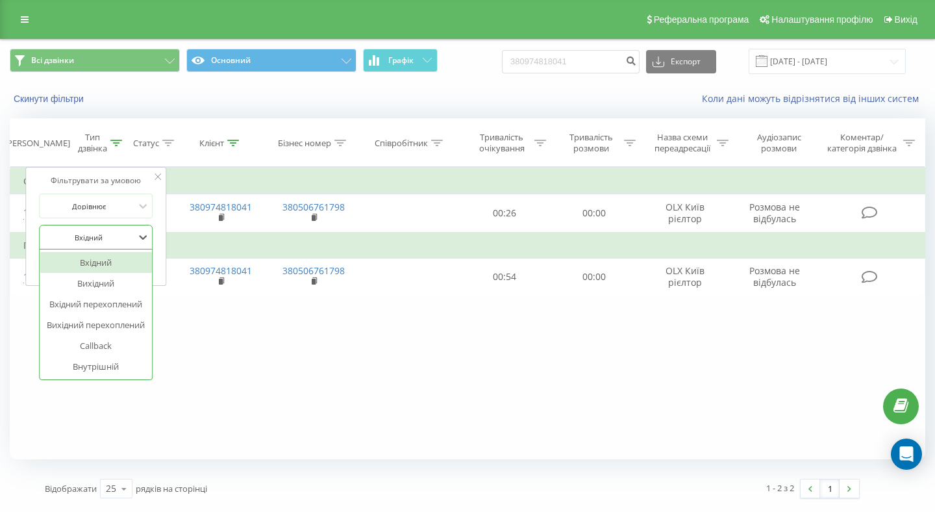
click at [90, 242] on div at bounding box center [89, 237] width 92 height 12
click at [93, 284] on div "Вихідний" at bounding box center [96, 283] width 113 height 21
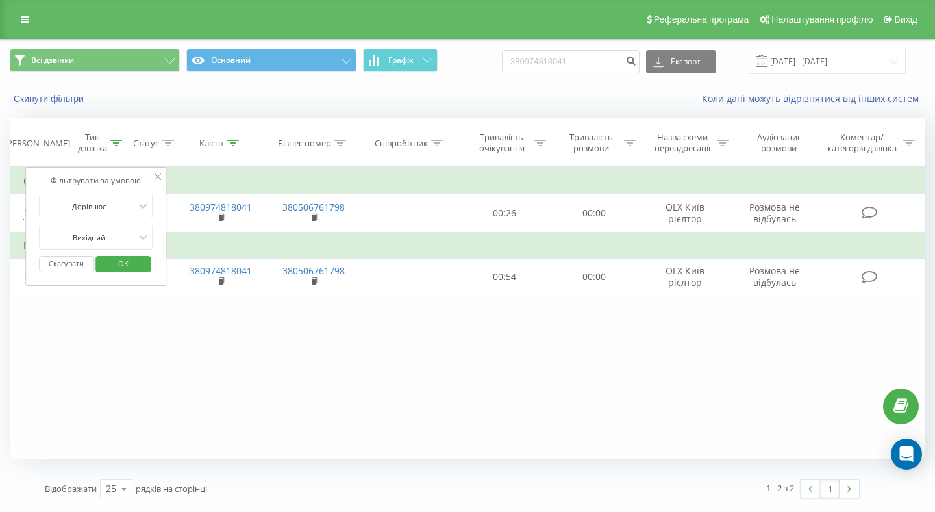
click at [123, 264] on span "OK" at bounding box center [123, 263] width 36 height 20
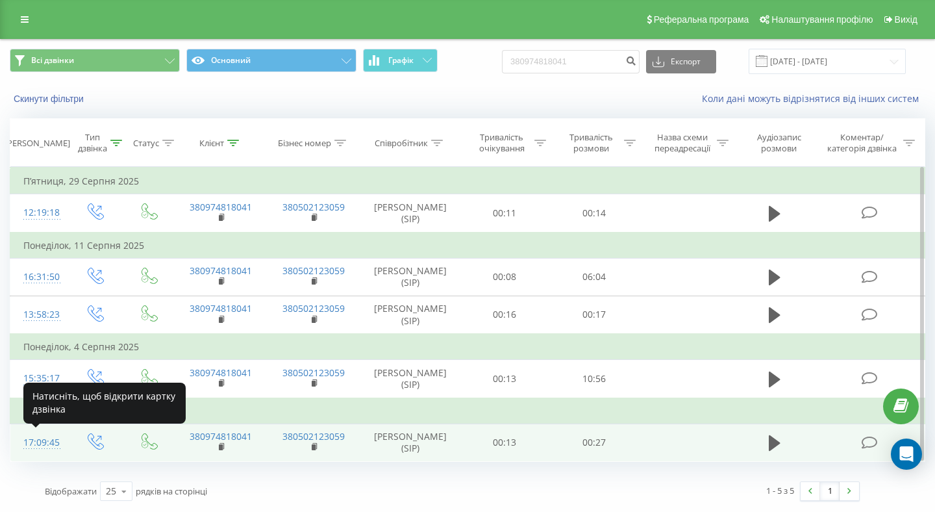
click at [39, 440] on div "17:09:45" at bounding box center [38, 442] width 31 height 25
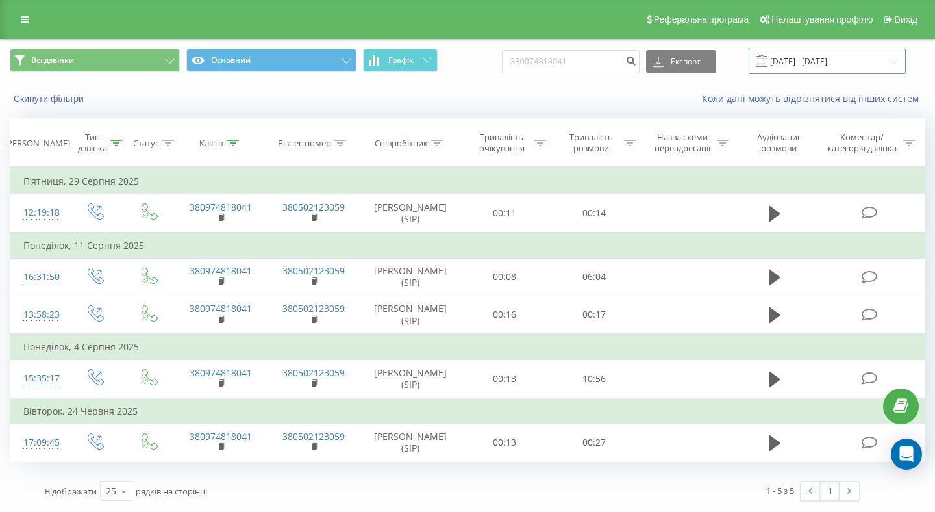
click at [825, 68] on input "[DATE] - [DATE]" at bounding box center [827, 61] width 157 height 25
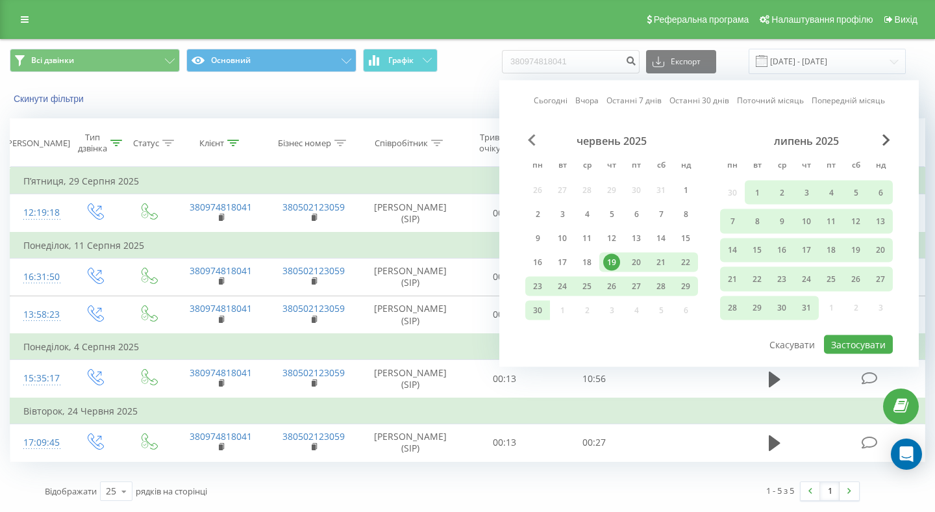
click at [534, 138] on span "Previous Month" at bounding box center [532, 140] width 8 height 12
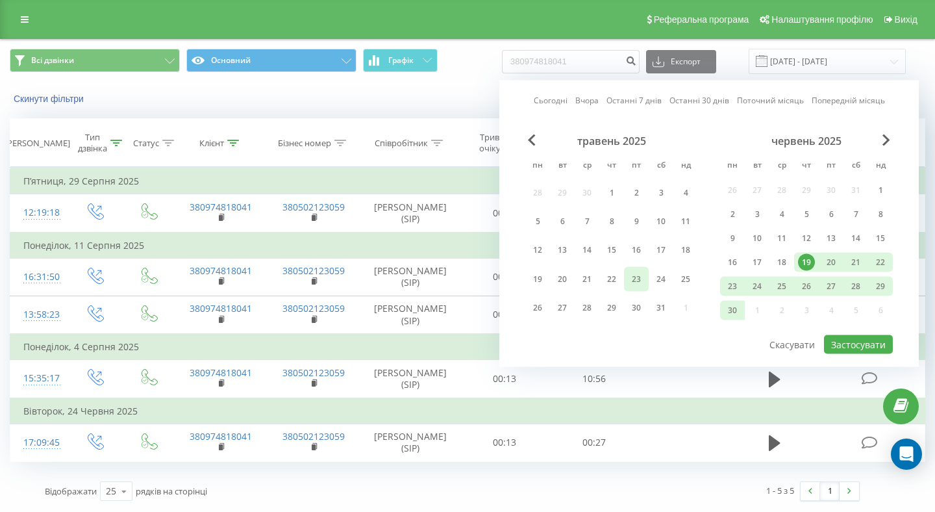
click at [642, 283] on div "23" at bounding box center [636, 278] width 17 height 17
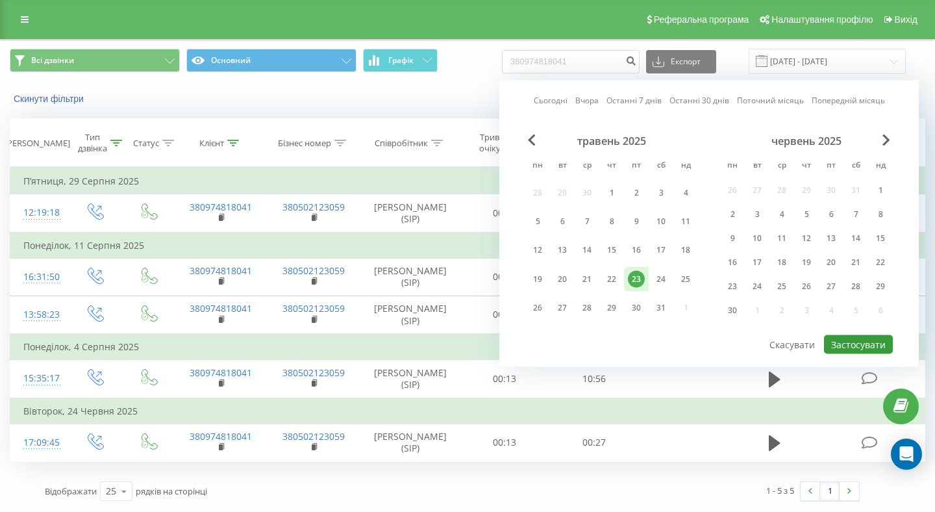
click at [870, 346] on button "Застосувати" at bounding box center [858, 344] width 69 height 19
type input "[DATE] - [DATE]"
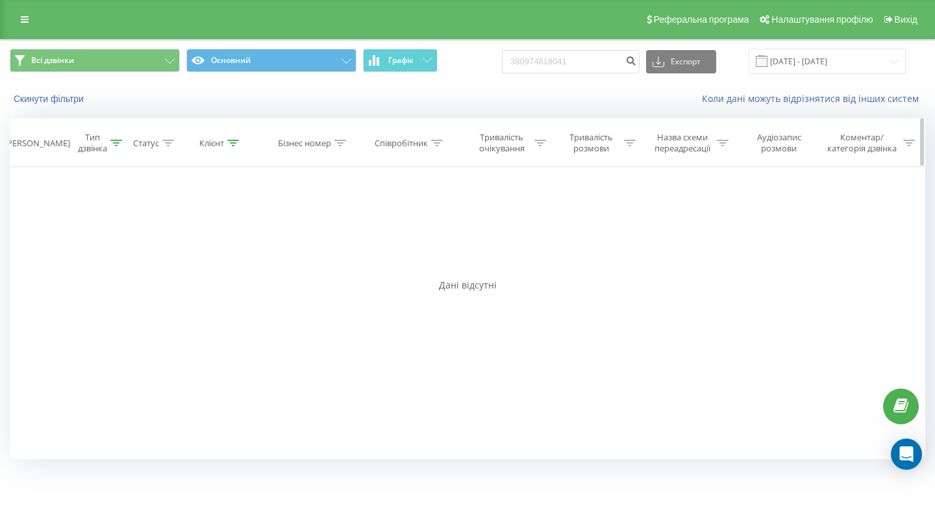
click at [111, 138] on div at bounding box center [116, 143] width 12 height 11
click at [109, 241] on div at bounding box center [89, 237] width 92 height 12
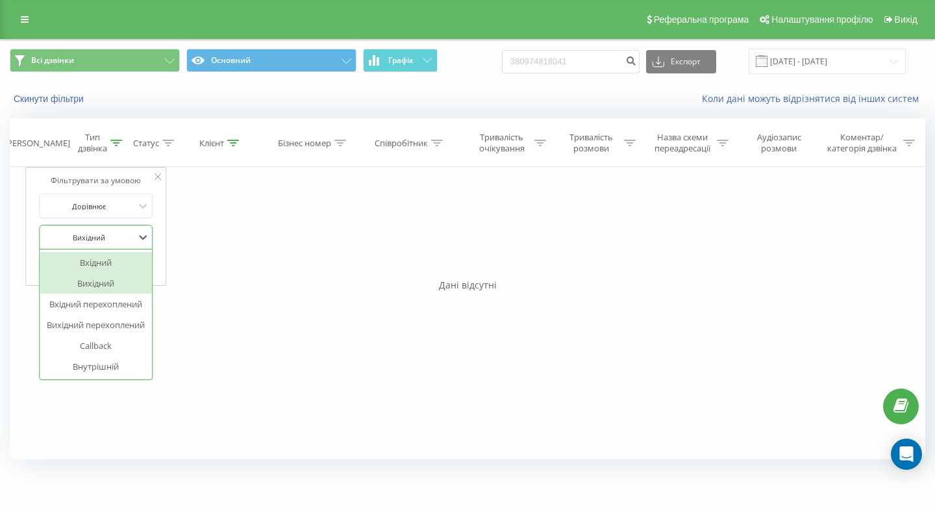
click at [99, 263] on div "Вхідний" at bounding box center [96, 262] width 113 height 21
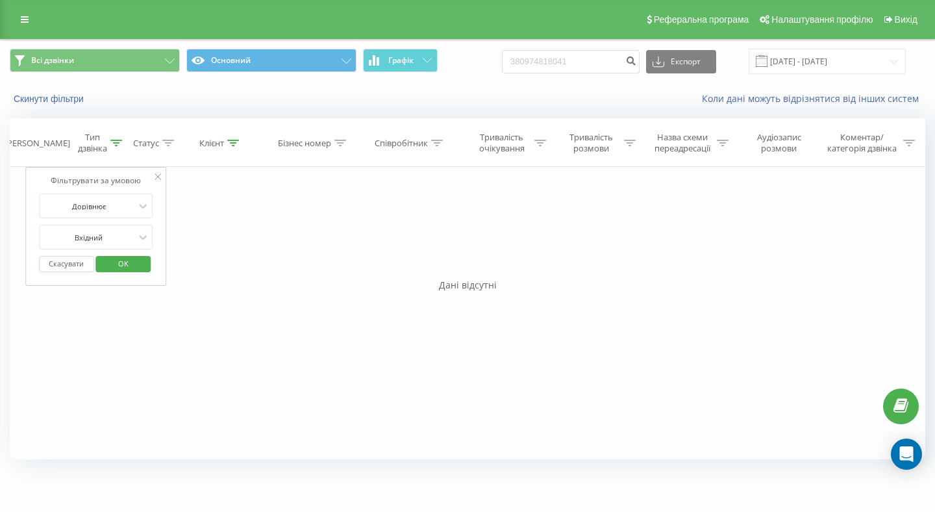
click at [125, 264] on span "OK" at bounding box center [123, 263] width 36 height 20
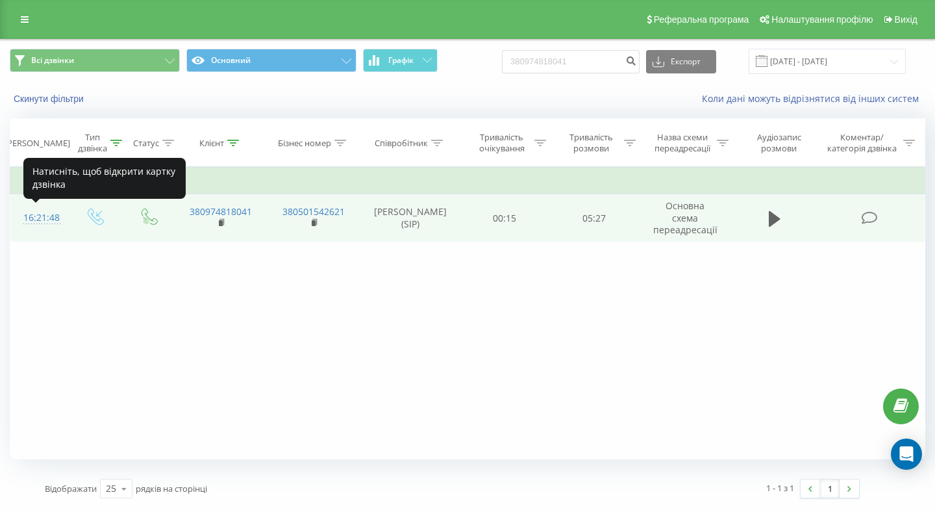
click at [40, 221] on div "16:21:48" at bounding box center [38, 217] width 31 height 25
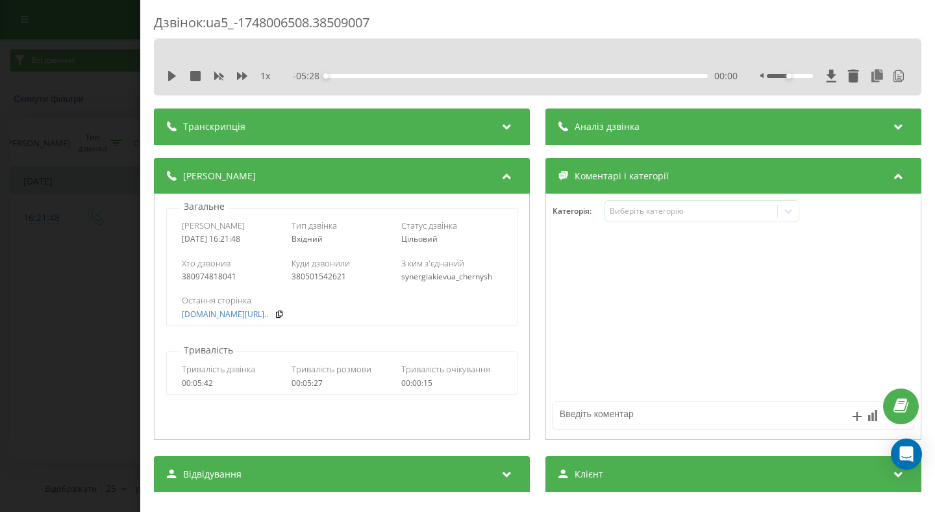
click at [57, 27] on div "Дзвінок : ua5_-1748006508.38509007 1 x - 05:28 00:00 00:00 Транскрипція 00:01 Д…" at bounding box center [467, 256] width 935 height 512
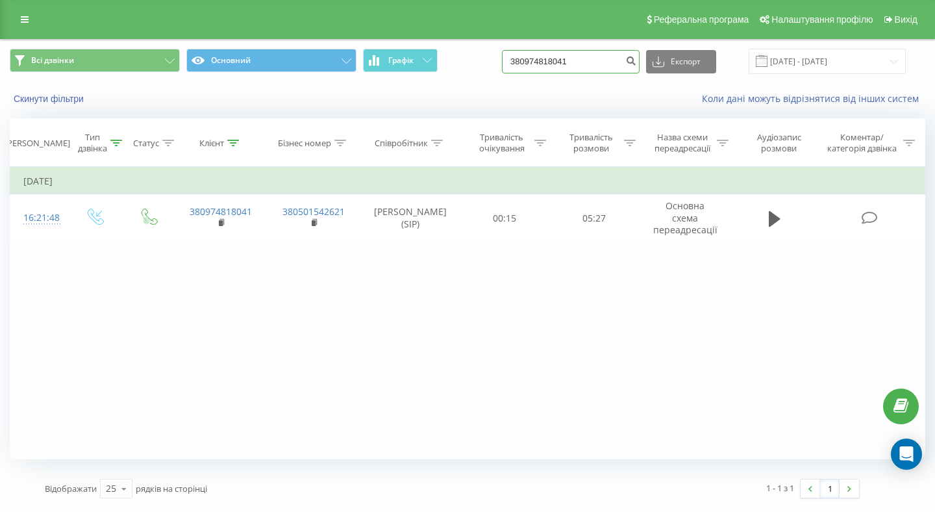
drag, startPoint x: 607, startPoint y: 62, endPoint x: 599, endPoint y: 57, distance: 9.0
click at [562, 58] on input "380974818041" at bounding box center [571, 61] width 138 height 23
click at [802, 60] on input "[DATE] - [DATE]" at bounding box center [827, 61] width 157 height 25
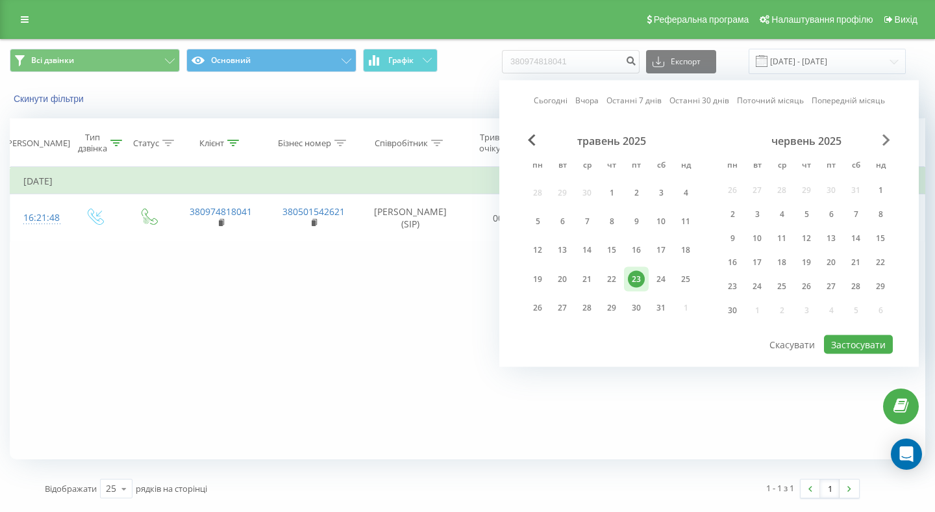
click at [887, 138] on span "Next Month" at bounding box center [887, 140] width 8 height 12
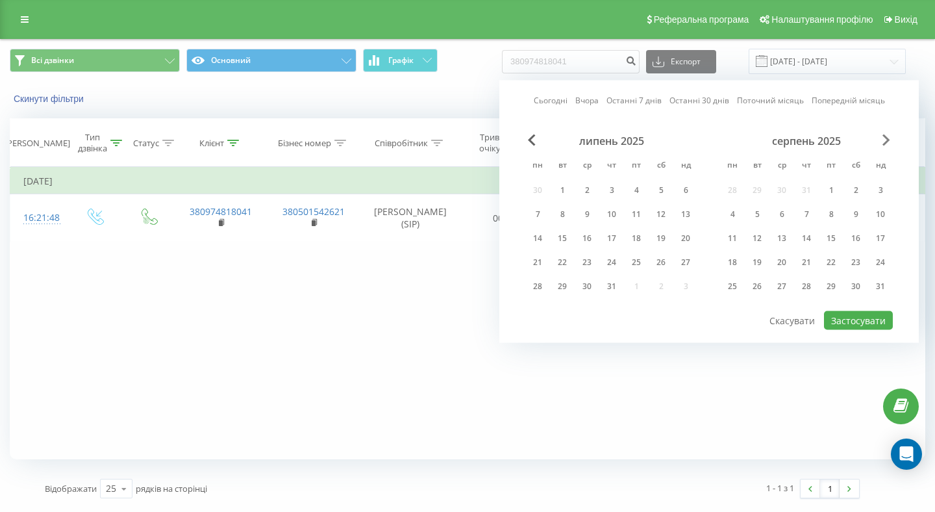
click at [887, 138] on span "Next Month" at bounding box center [887, 140] width 8 height 12
drag, startPoint x: 785, startPoint y: 217, endPoint x: 759, endPoint y: 286, distance: 73.6
click at [759, 286] on div "1 2 3 4 5 6 7 8 9 10 11 12 13 14 15 16 17 18 19 20 21 22 23 24 25 26 27 28 29 3…" at bounding box center [806, 239] width 173 height 116
click at [786, 216] on div "10" at bounding box center [782, 214] width 17 height 17
click at [837, 237] on div "19" at bounding box center [831, 238] width 17 height 17
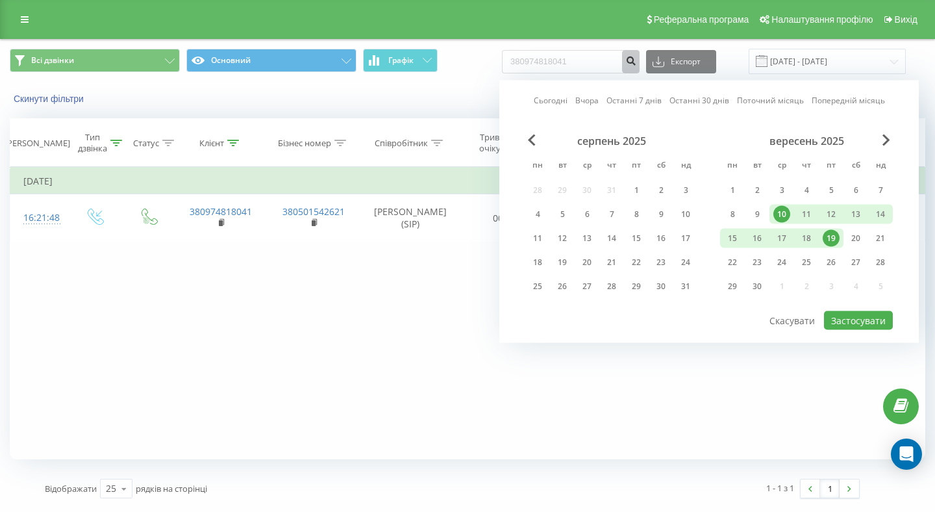
click at [637, 62] on icon "submit" at bounding box center [630, 59] width 11 height 8
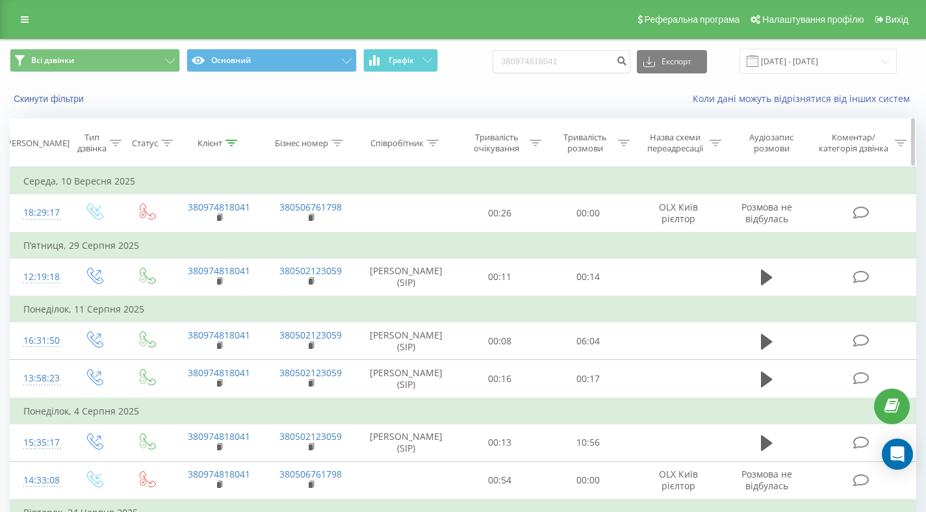
click at [119, 145] on icon at bounding box center [116, 143] width 12 height 6
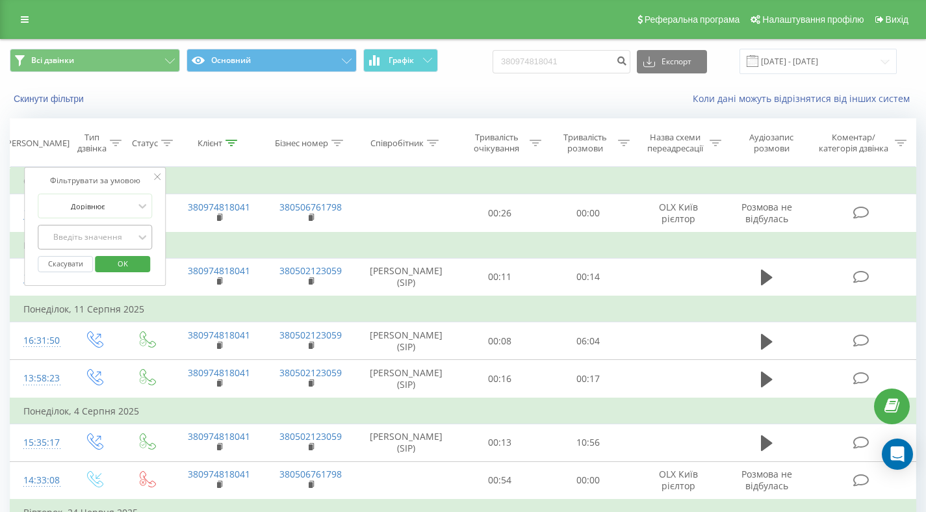
click at [104, 232] on div "Введіть значення" at bounding box center [88, 237] width 92 height 10
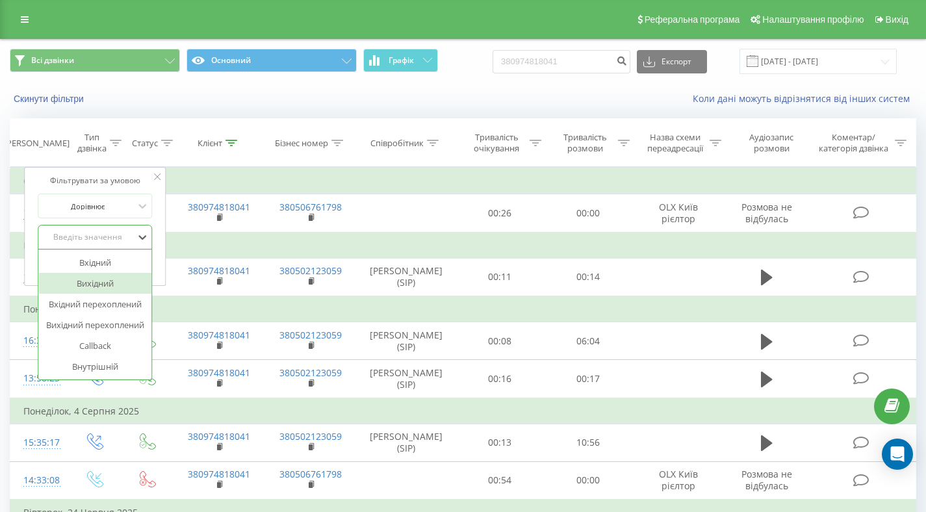
click at [88, 286] on div "Вихідний" at bounding box center [94, 283] width 113 height 21
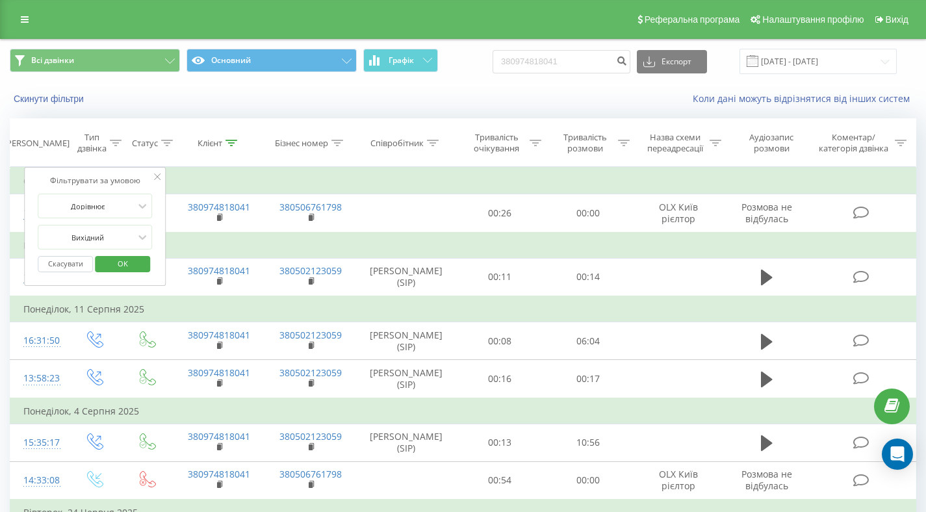
click at [124, 257] on span "OK" at bounding box center [123, 263] width 36 height 20
